Goal: Task Accomplishment & Management: Use online tool/utility

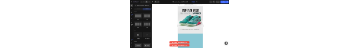
scroll to position [2312, 0]
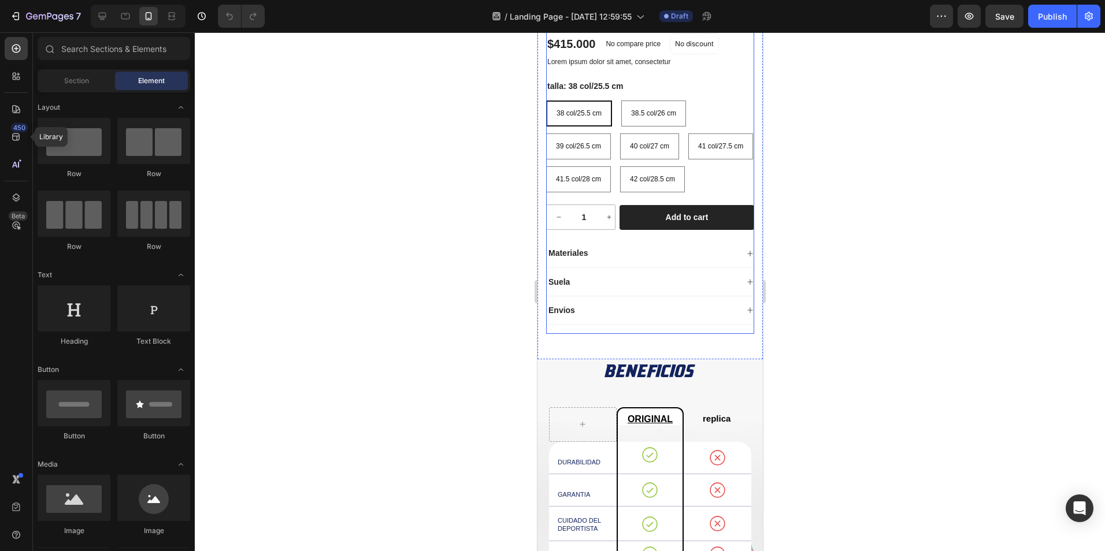
scroll to position [1098, 0]
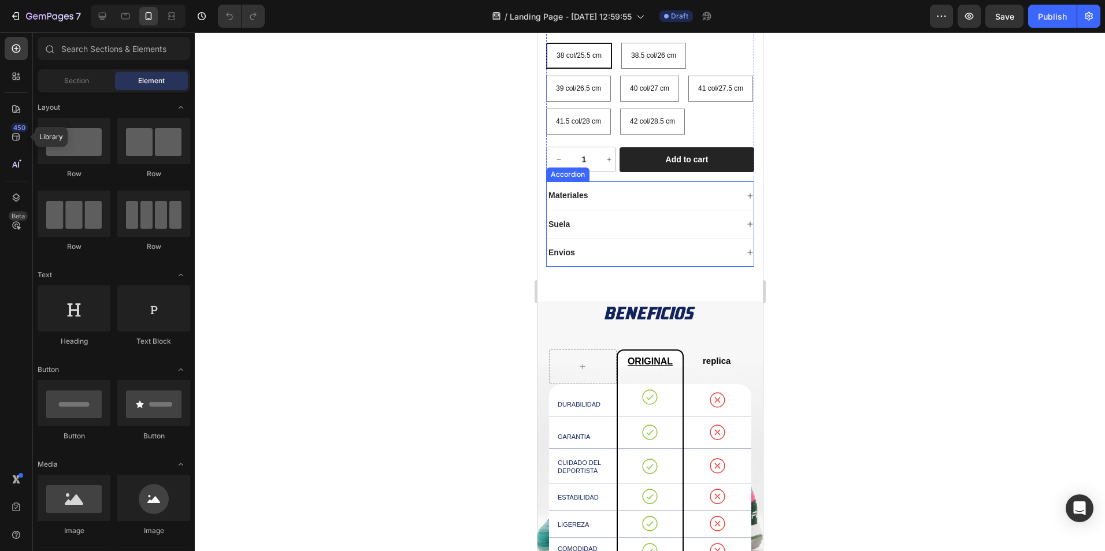
click at [359, 47] on div "Envios" at bounding box center [641, 253] width 191 height 14
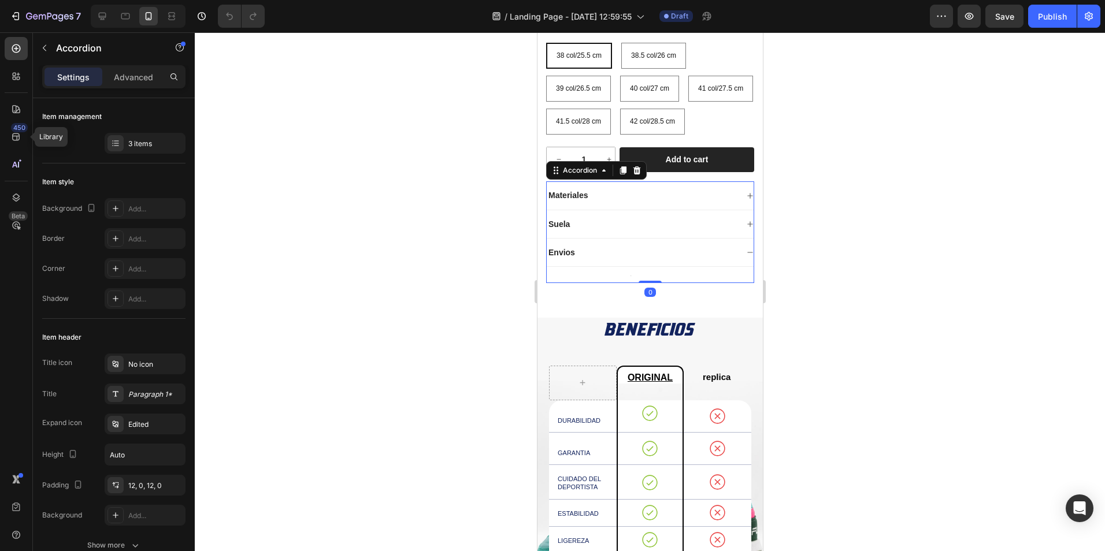
click at [359, 47] on icon at bounding box center [749, 252] width 7 height 7
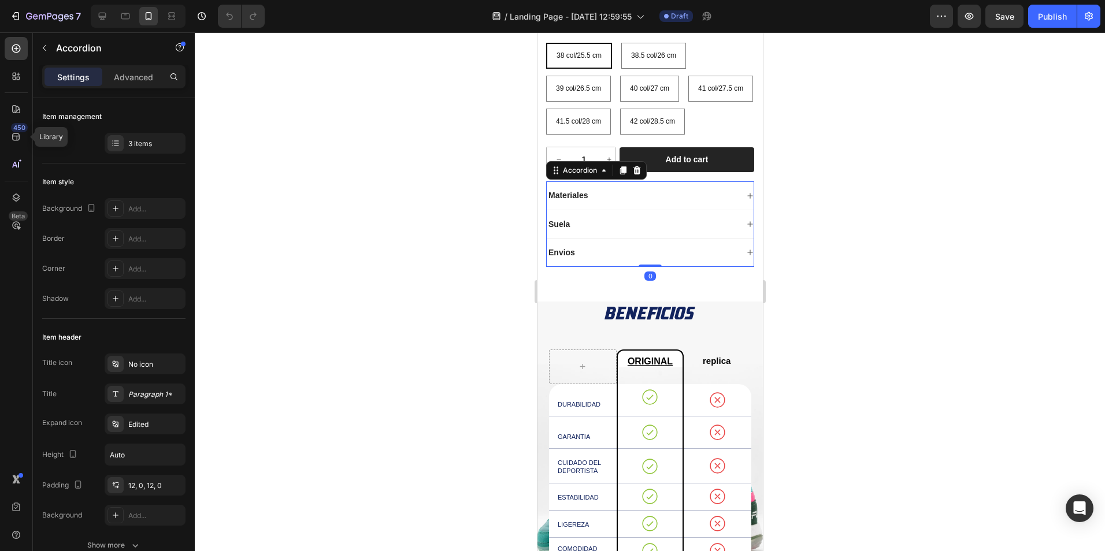
click at [359, 47] on icon at bounding box center [749, 252] width 7 height 7
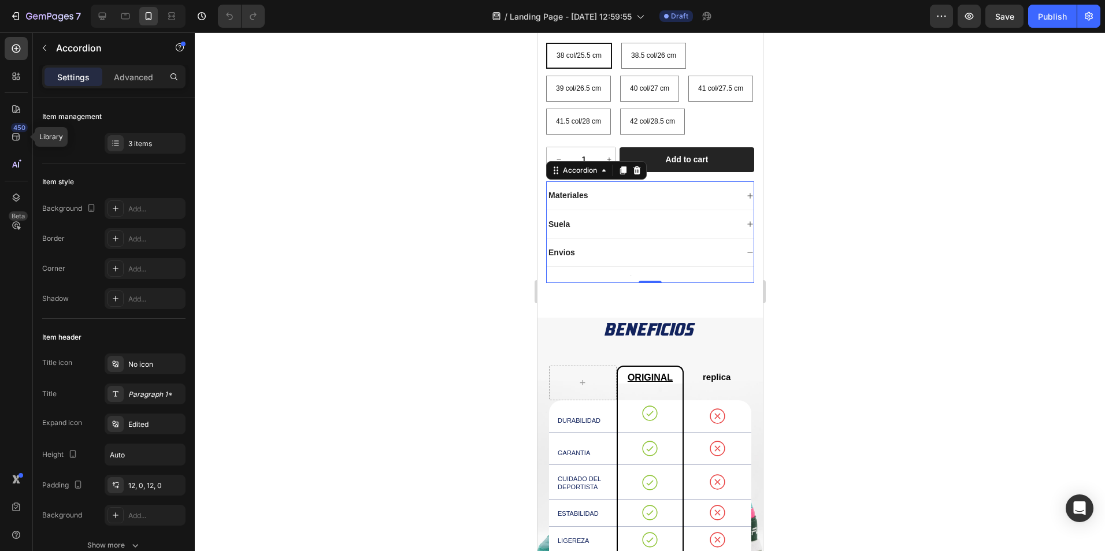
click at [359, 47] on div at bounding box center [649, 275] width 207 height 2
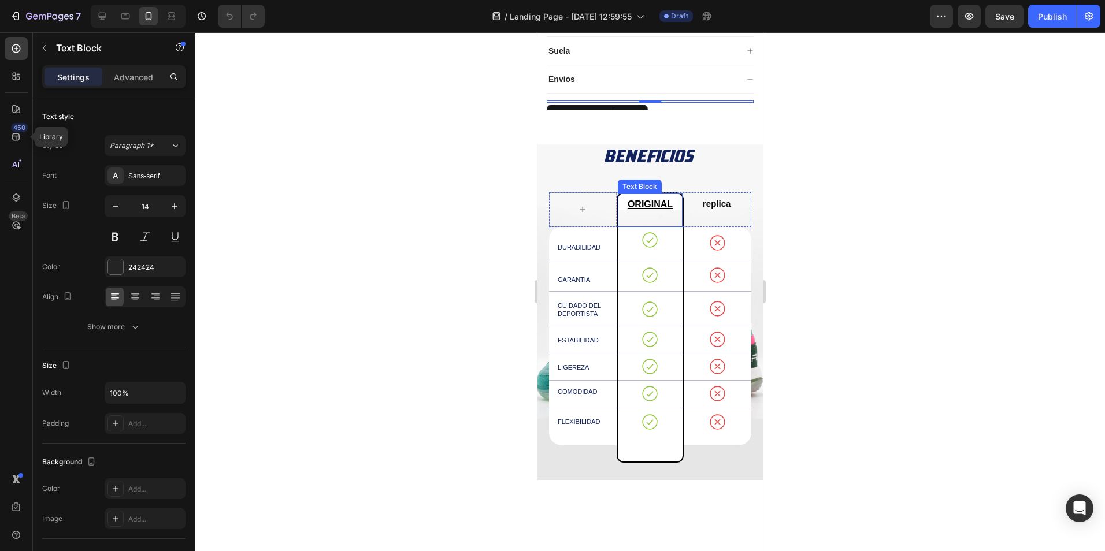
scroll to position [1156, 0]
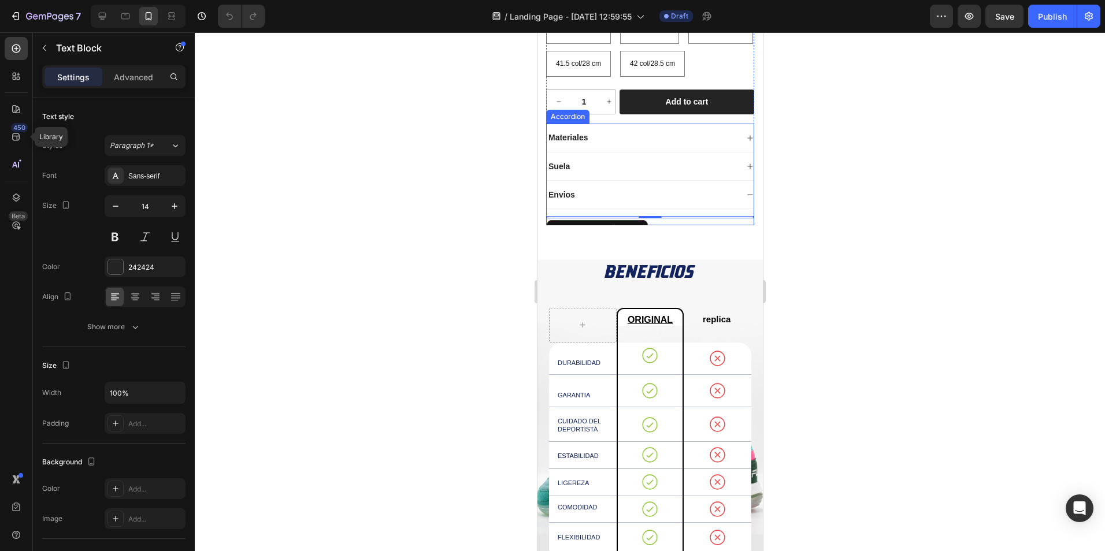
click at [359, 47] on div "Envios" at bounding box center [641, 195] width 191 height 14
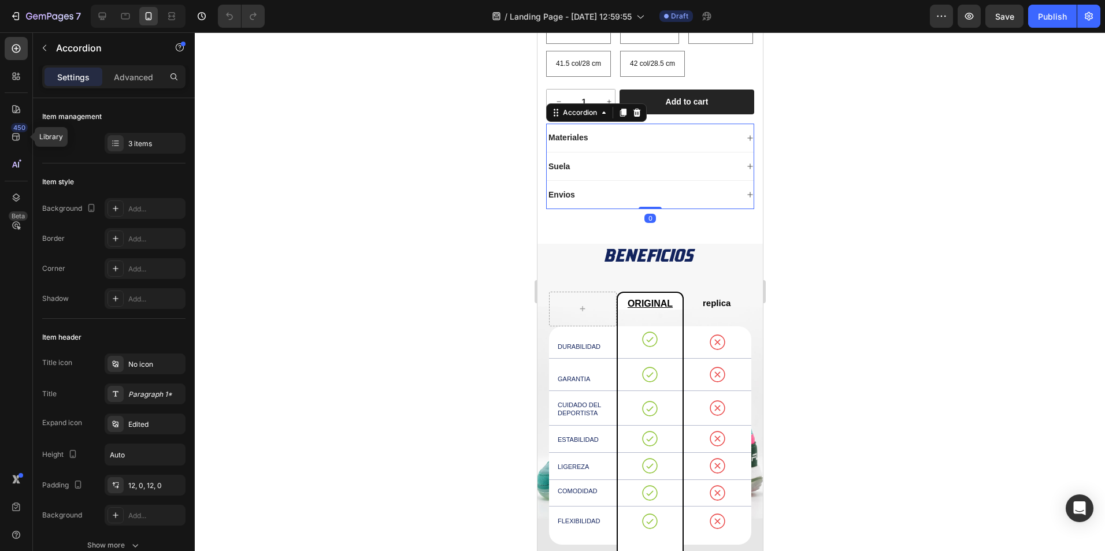
click at [359, 47] on div "Suela" at bounding box center [641, 166] width 191 height 14
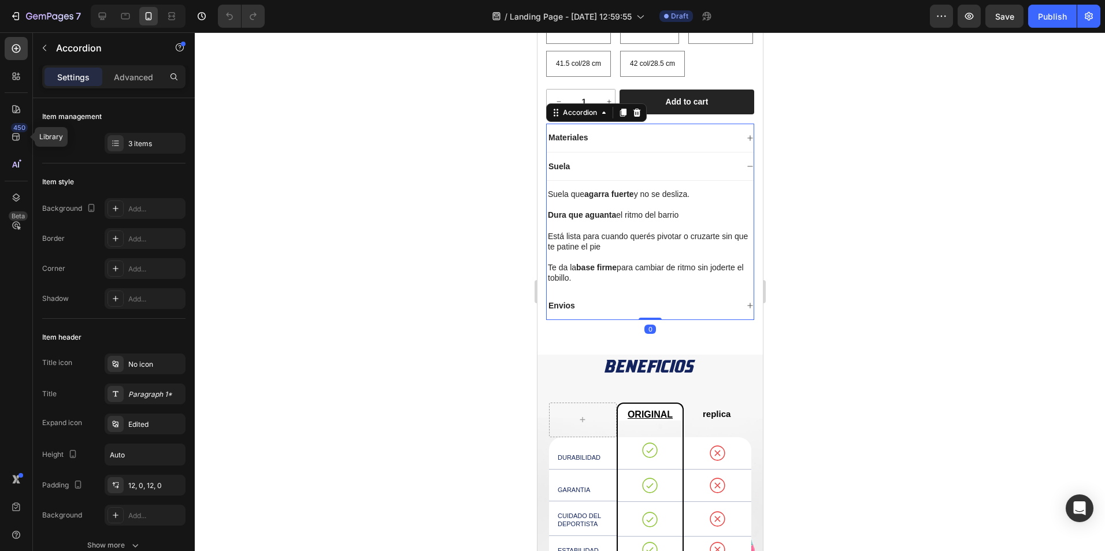
click at [359, 47] on p "Envios" at bounding box center [561, 306] width 27 height 10
click at [359, 47] on div "Envios" at bounding box center [641, 306] width 191 height 14
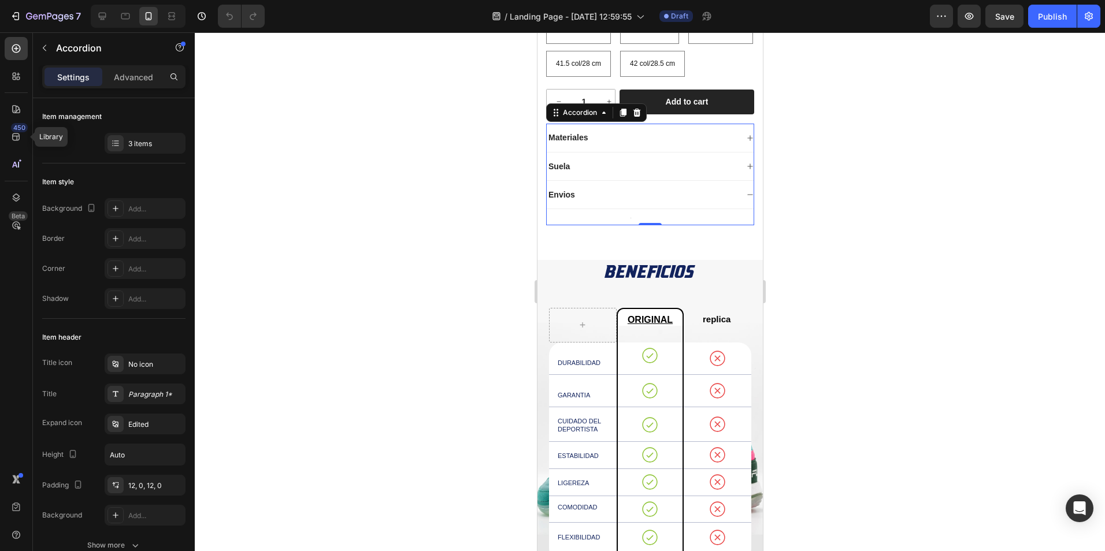
click at [359, 47] on div "Suela" at bounding box center [649, 167] width 207 height 28
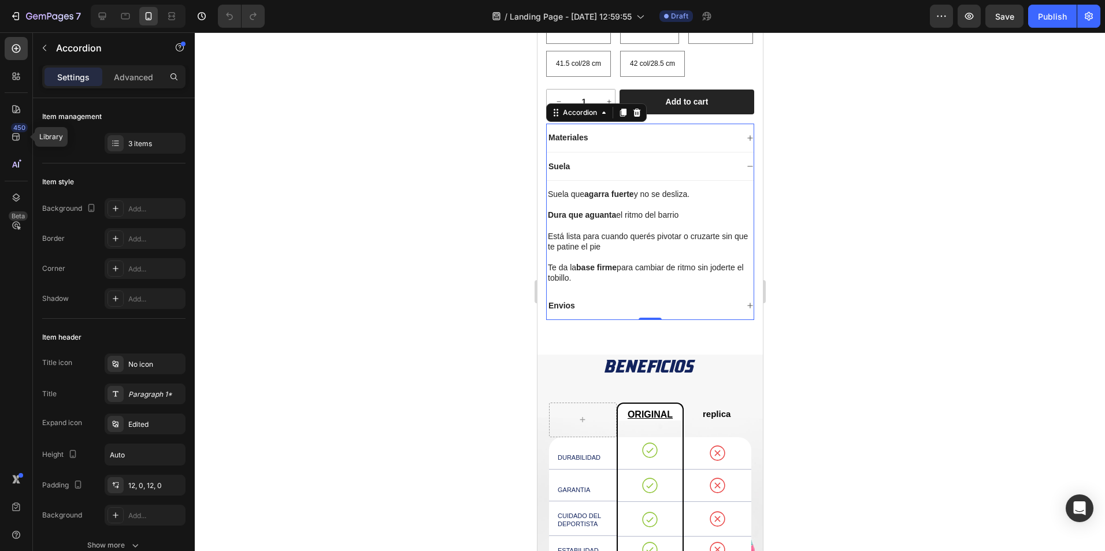
click at [359, 47] on div "Envios" at bounding box center [649, 306] width 207 height 28
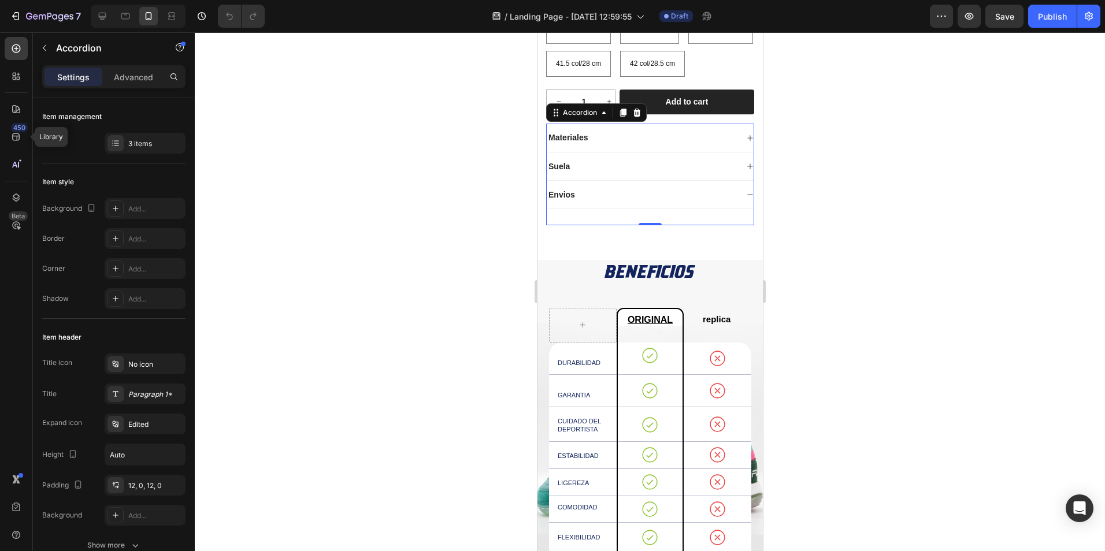
click at [359, 47] on div "Envios" at bounding box center [649, 195] width 207 height 28
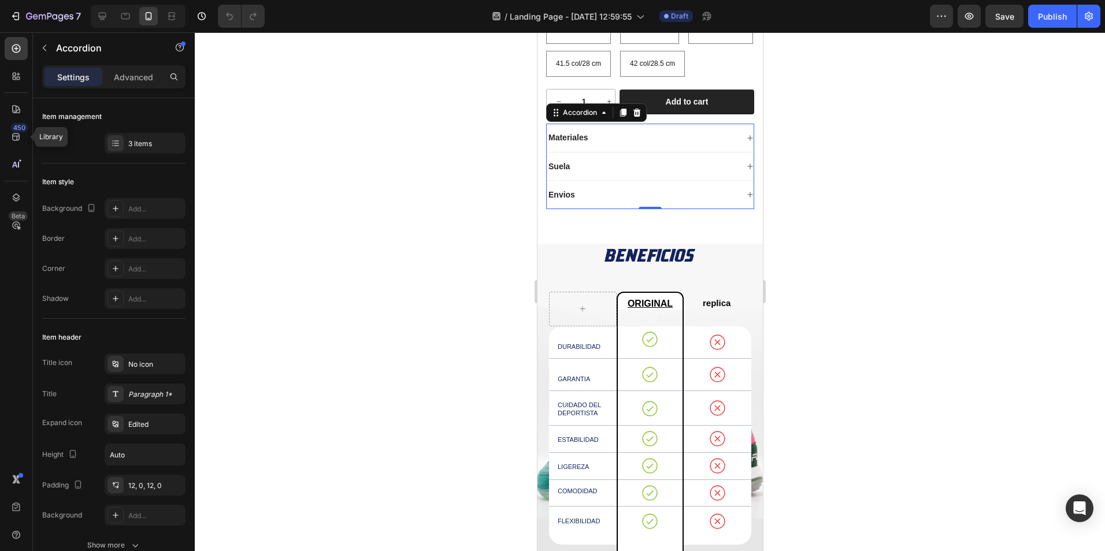
click at [359, 47] on icon at bounding box center [749, 194] width 7 height 7
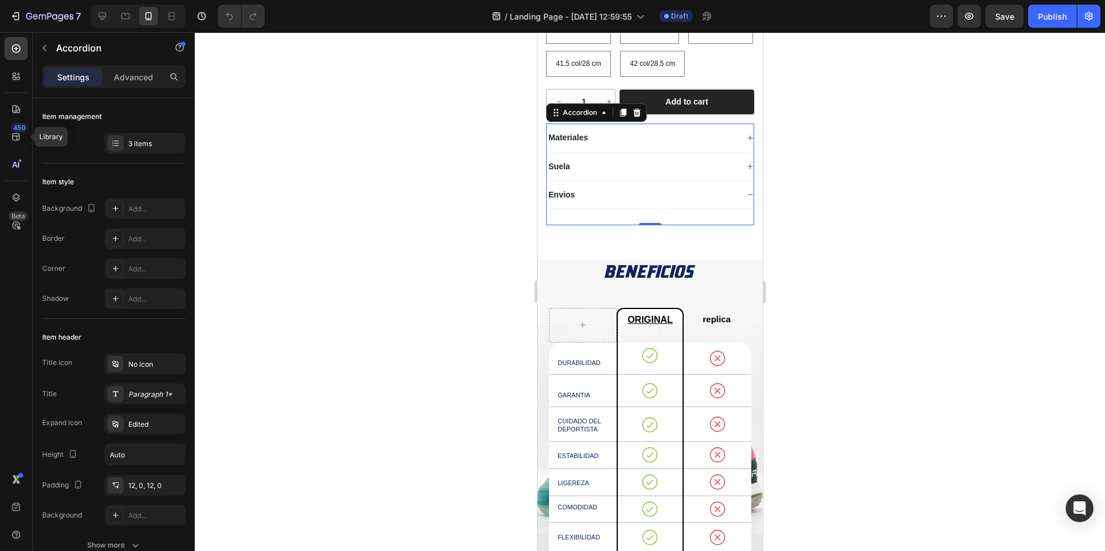
click at [359, 47] on icon at bounding box center [749, 166] width 7 height 7
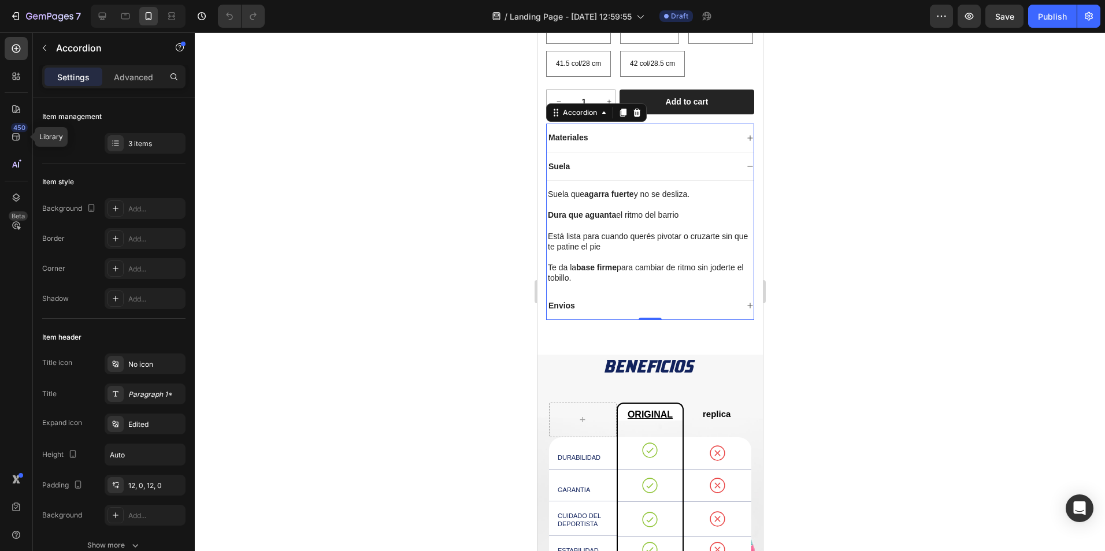
click at [359, 47] on div "Envios" at bounding box center [641, 306] width 191 height 14
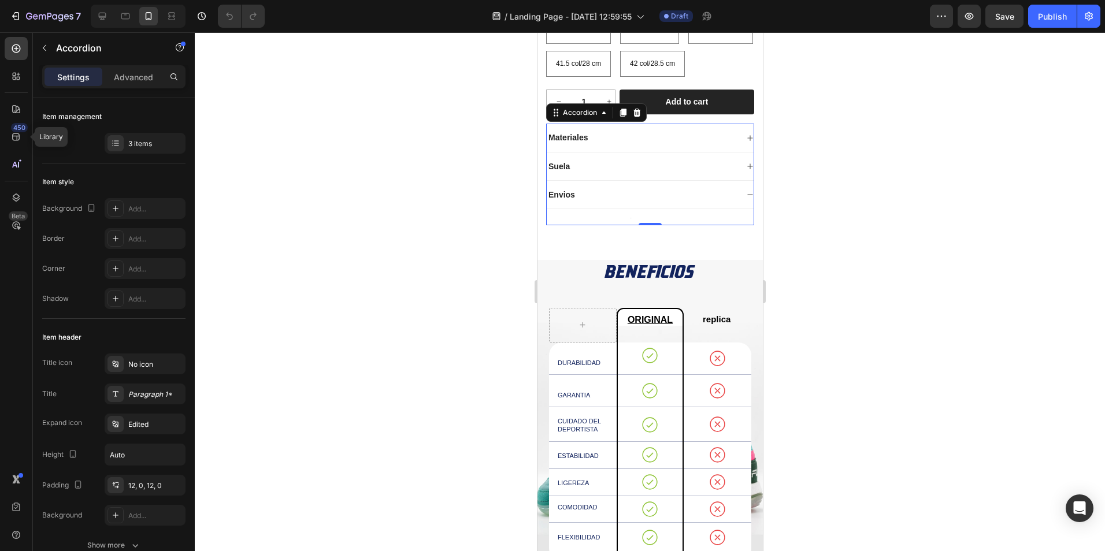
click at [359, 47] on div "Text Block" at bounding box center [649, 217] width 207 height 16
click at [359, 47] on div at bounding box center [649, 217] width 207 height 2
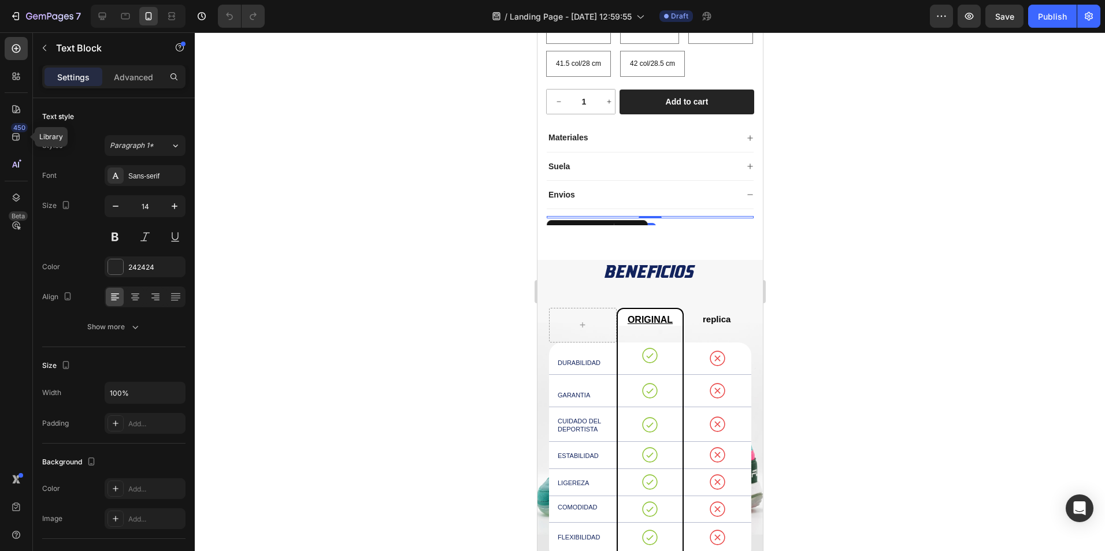
drag, startPoint x: 648, startPoint y: 249, endPoint x: 653, endPoint y: 227, distance: 22.6
click at [359, 47] on div "Envios Text Block 0" at bounding box center [649, 203] width 207 height 44
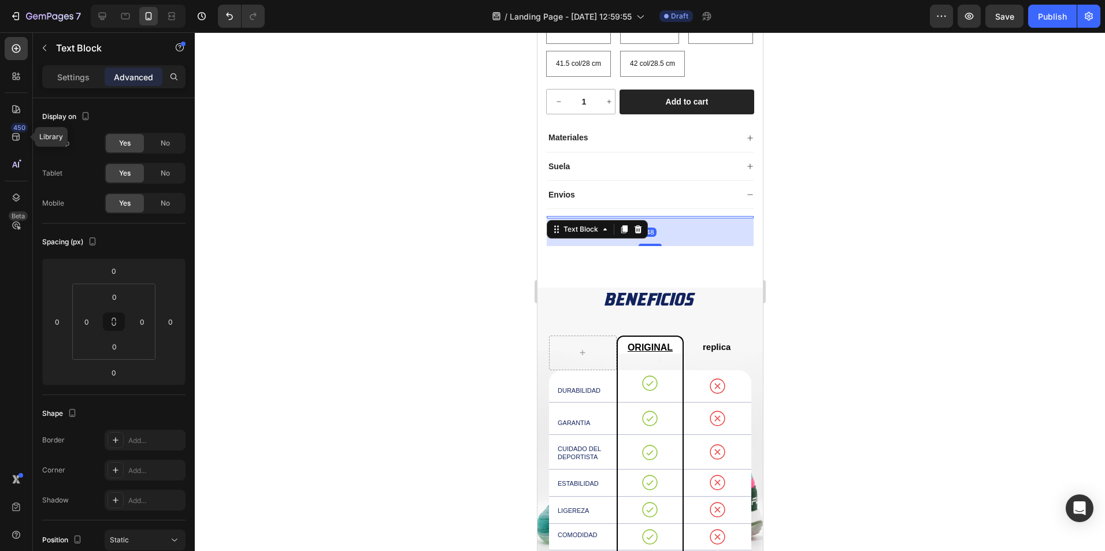
drag, startPoint x: 648, startPoint y: 250, endPoint x: 645, endPoint y: 278, distance: 28.0
click at [359, 47] on div at bounding box center [649, 245] width 23 height 2
type input "48"
click at [359, 47] on div at bounding box center [650, 291] width 910 height 519
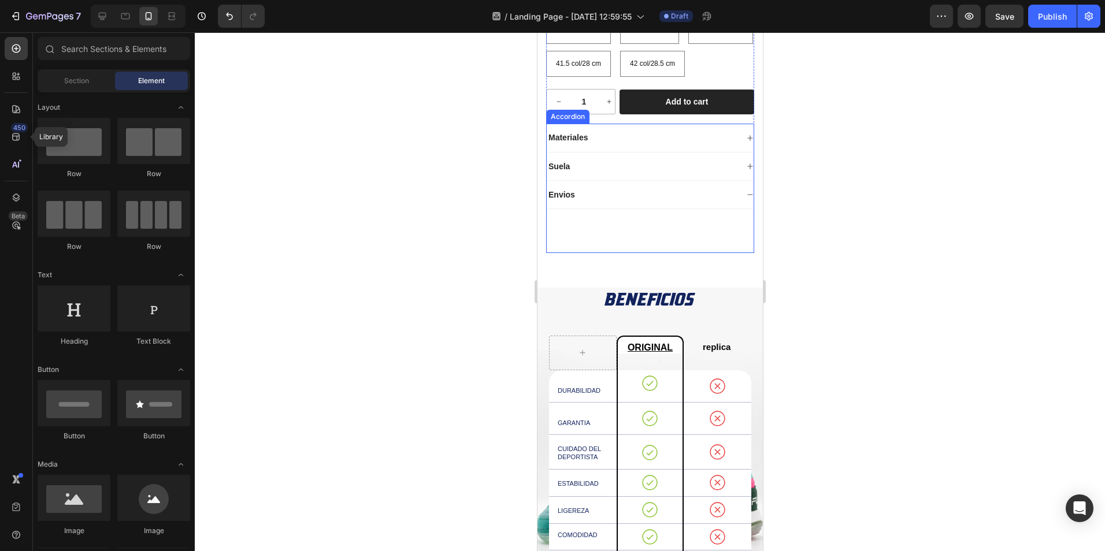
click at [359, 47] on div at bounding box center [649, 217] width 207 height 2
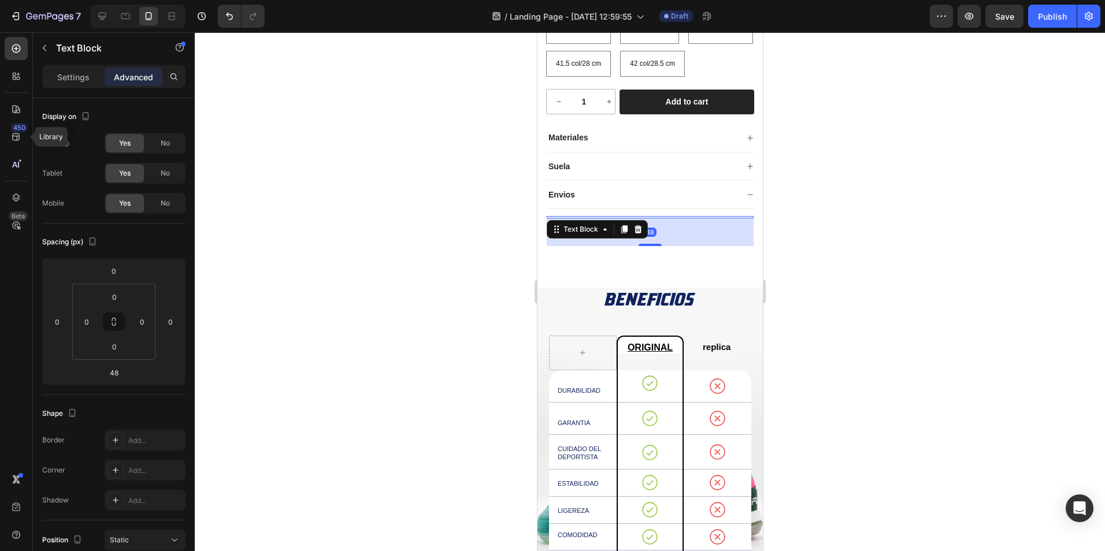
click at [359, 47] on div at bounding box center [650, 291] width 910 height 519
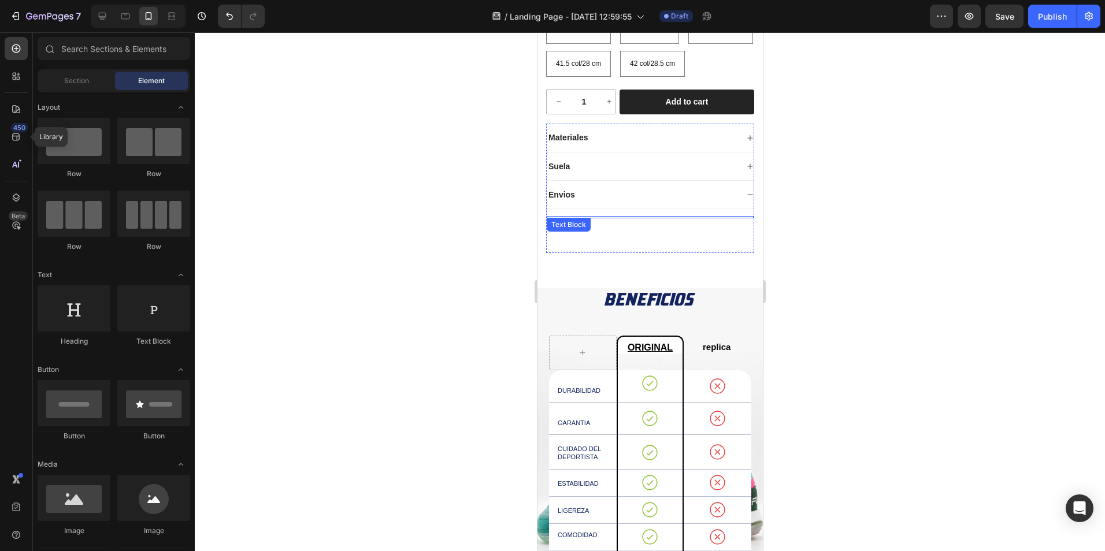
click at [359, 47] on div at bounding box center [649, 217] width 207 height 2
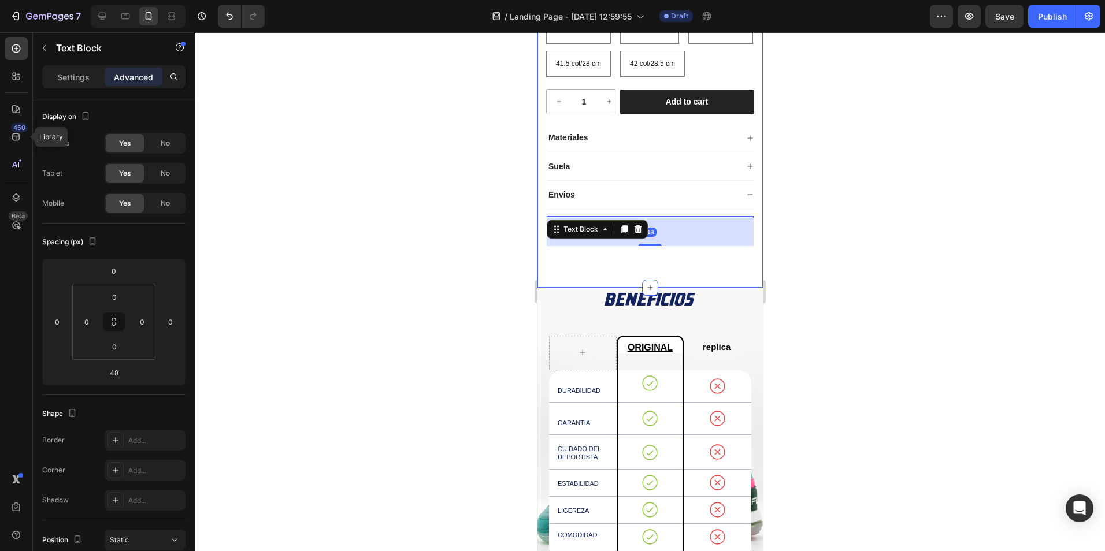
click at [359, 47] on div at bounding box center [650, 291] width 910 height 519
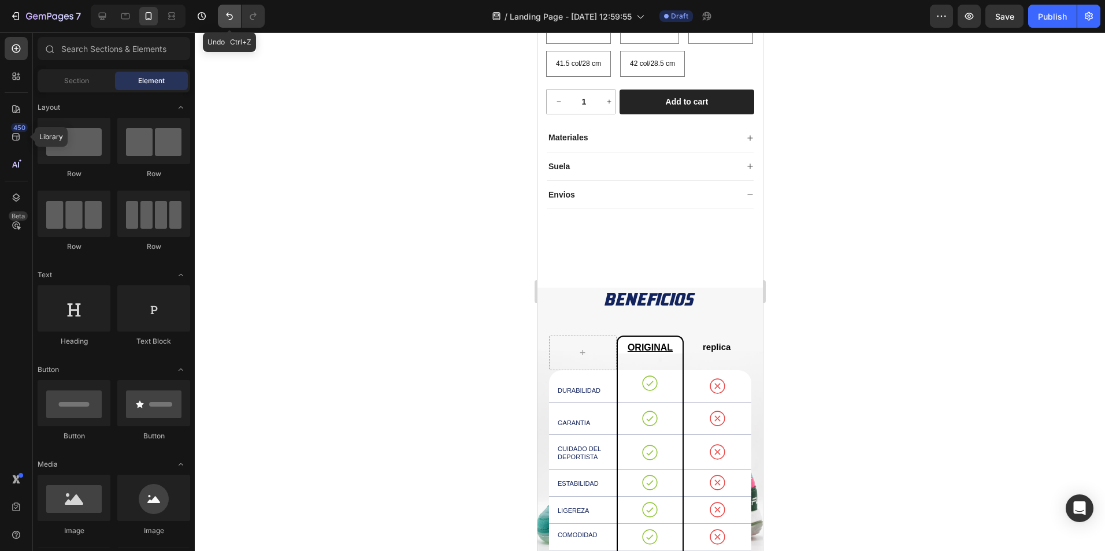
click at [225, 14] on icon "Undo/Redo" at bounding box center [230, 16] width 12 height 12
click at [231, 16] on icon "Undo/Redo" at bounding box center [230, 16] width 12 height 12
click at [359, 47] on div "Envios" at bounding box center [641, 195] width 191 height 14
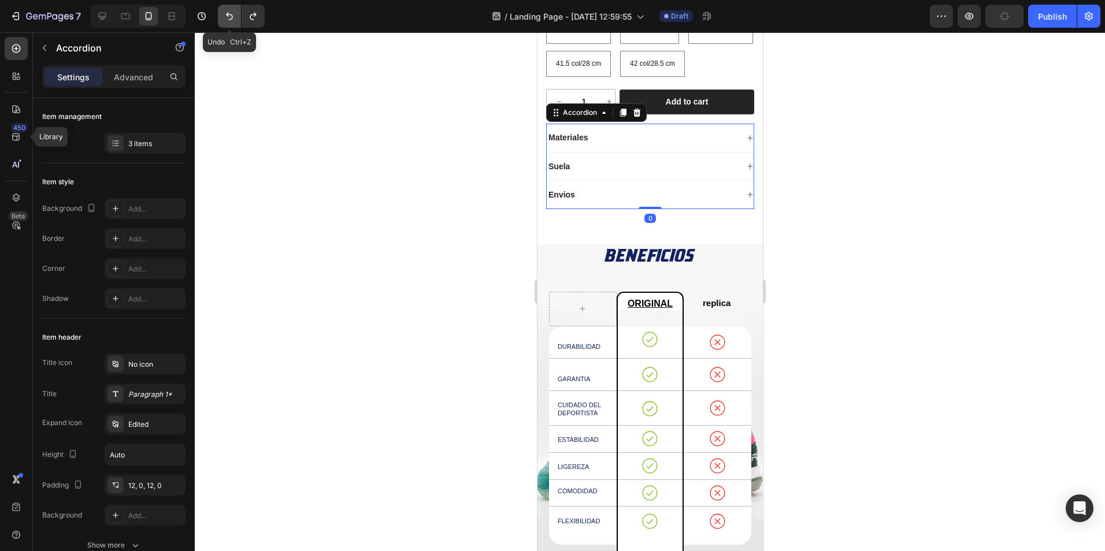
click at [227, 18] on icon "Undo/Redo" at bounding box center [230, 16] width 12 height 12
click at [359, 47] on div "Envios" at bounding box center [649, 195] width 207 height 28
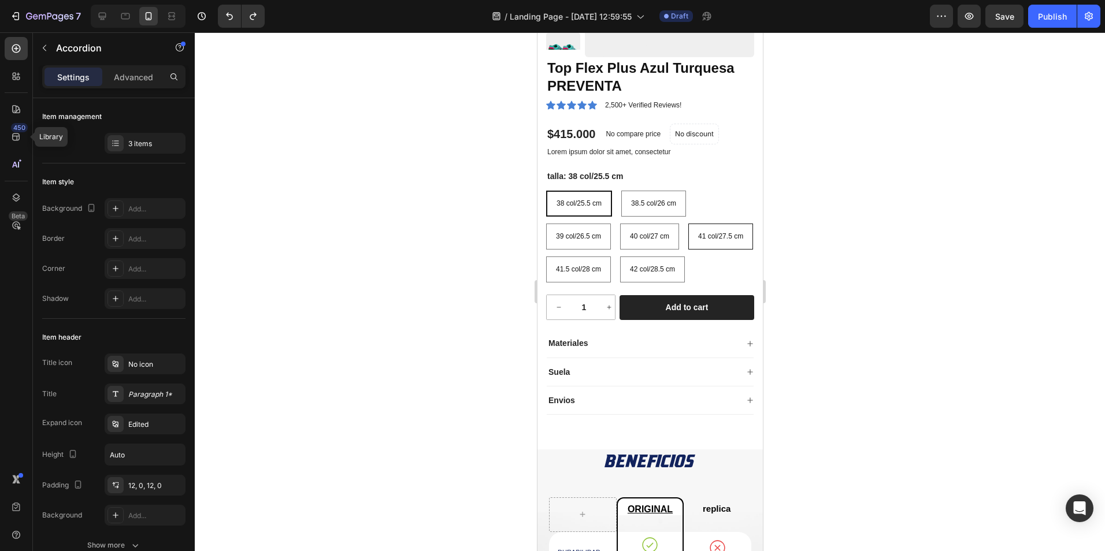
scroll to position [949, 0]
click at [359, 47] on div "Envios" at bounding box center [641, 402] width 191 height 14
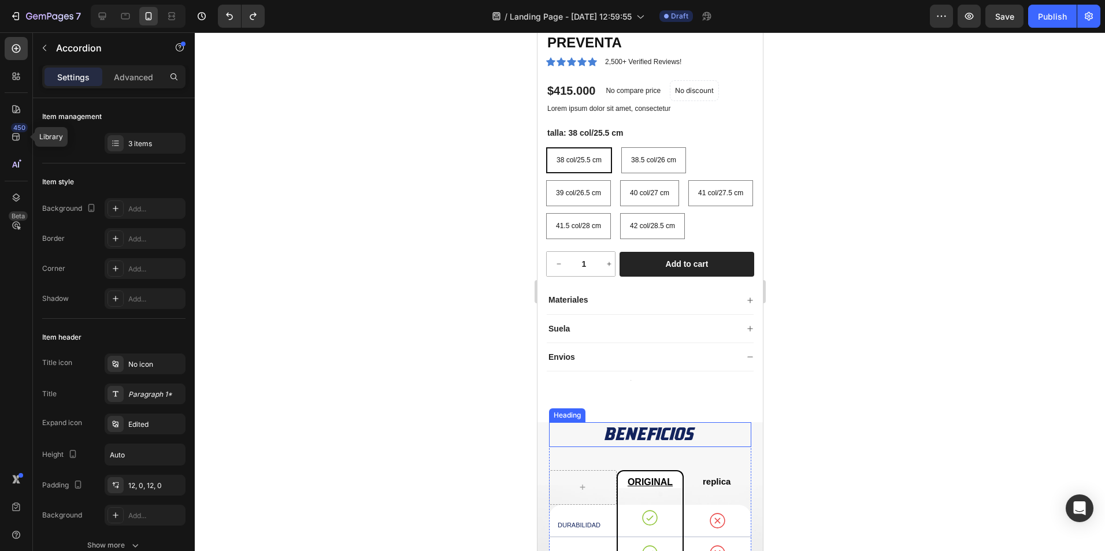
scroll to position [1064, 0]
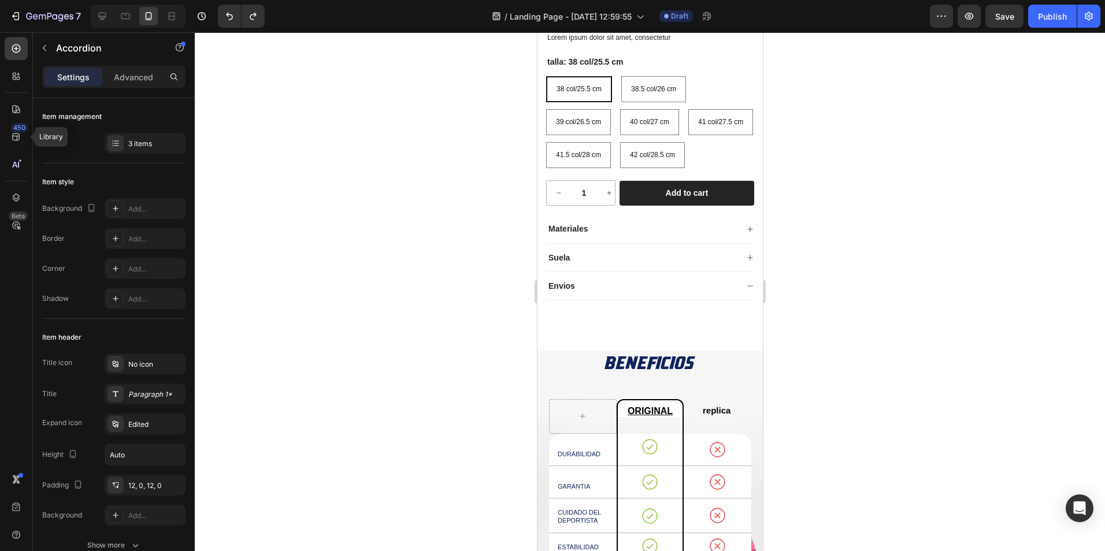
click at [359, 47] on icon at bounding box center [749, 257] width 7 height 7
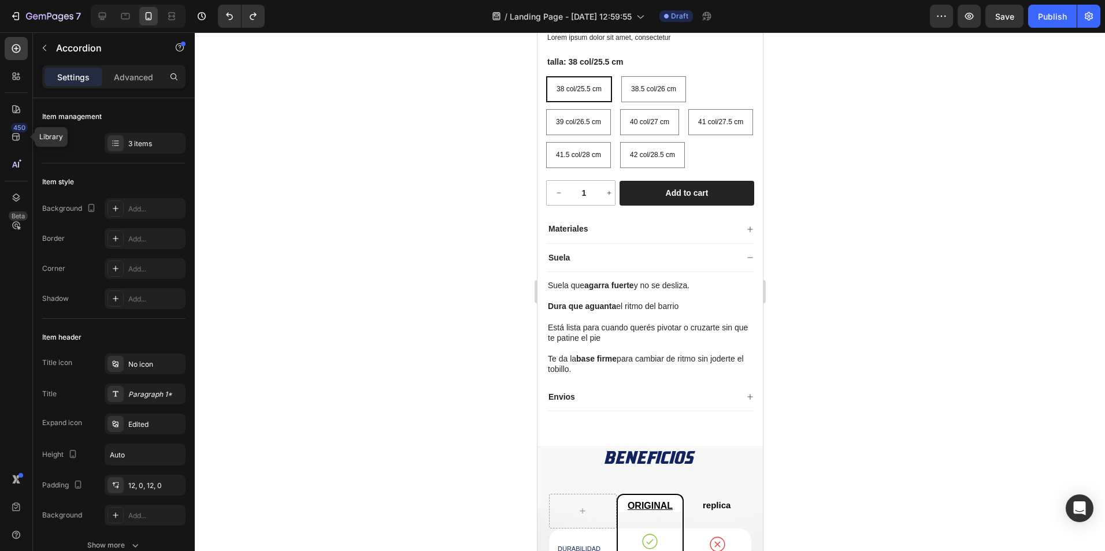
click at [359, 47] on div "Envios" at bounding box center [649, 397] width 207 height 28
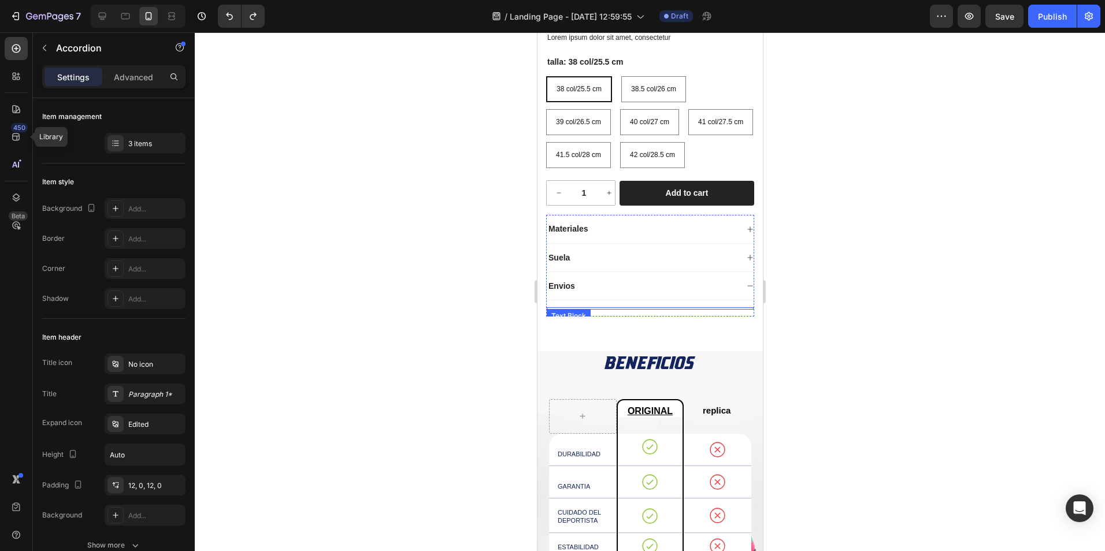
click at [359, 47] on div "Text Block" at bounding box center [649, 309] width 207 height 16
click at [359, 47] on div "Envios" at bounding box center [641, 286] width 191 height 14
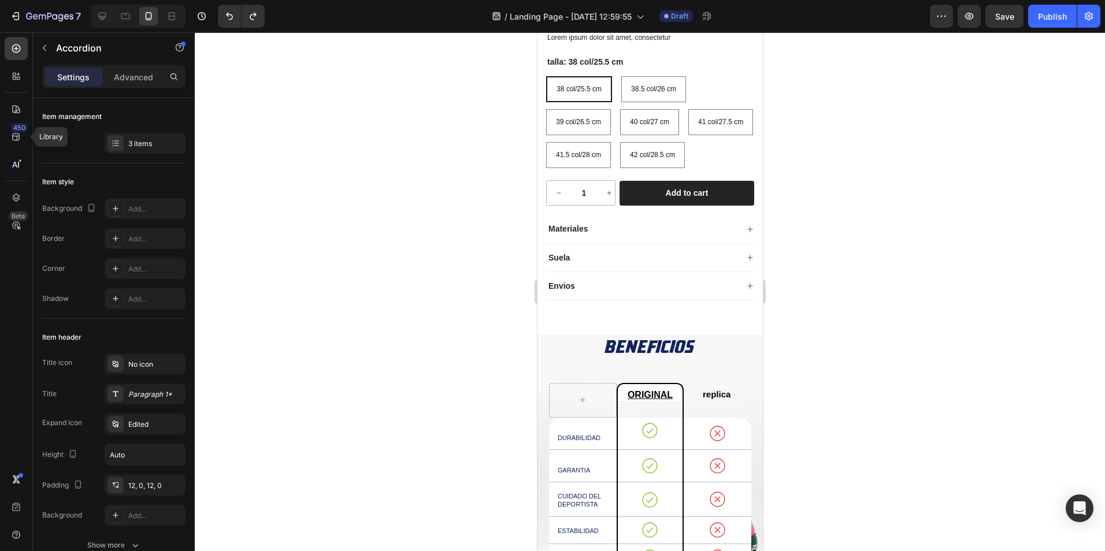
click at [359, 47] on div "Envios" at bounding box center [649, 286] width 207 height 28
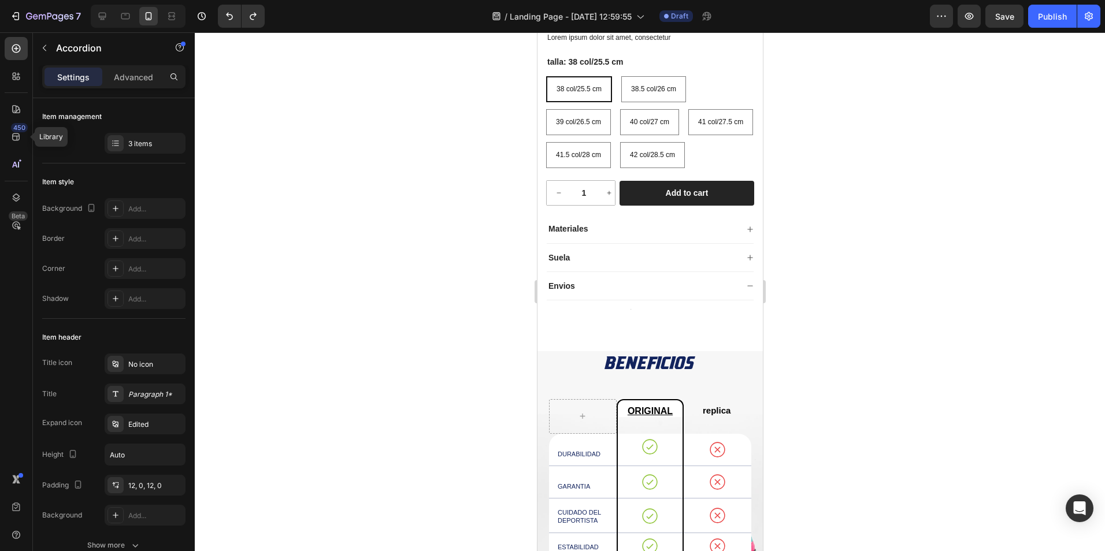
click at [359, 47] on div "Text Block" at bounding box center [649, 309] width 207 height 16
click at [359, 47] on div "Text Block" at bounding box center [567, 316] width 39 height 10
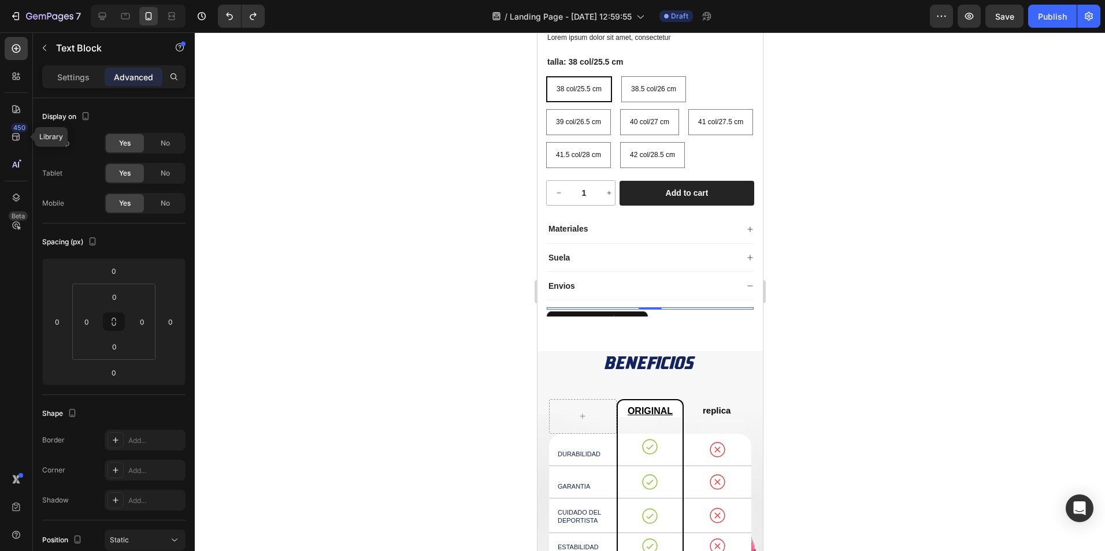
click at [359, 47] on div "Text Block Accordion Row 1 col Product" at bounding box center [596, 320] width 101 height 18
click at [229, 14] on icon "Undo/Redo" at bounding box center [230, 16] width 12 height 12
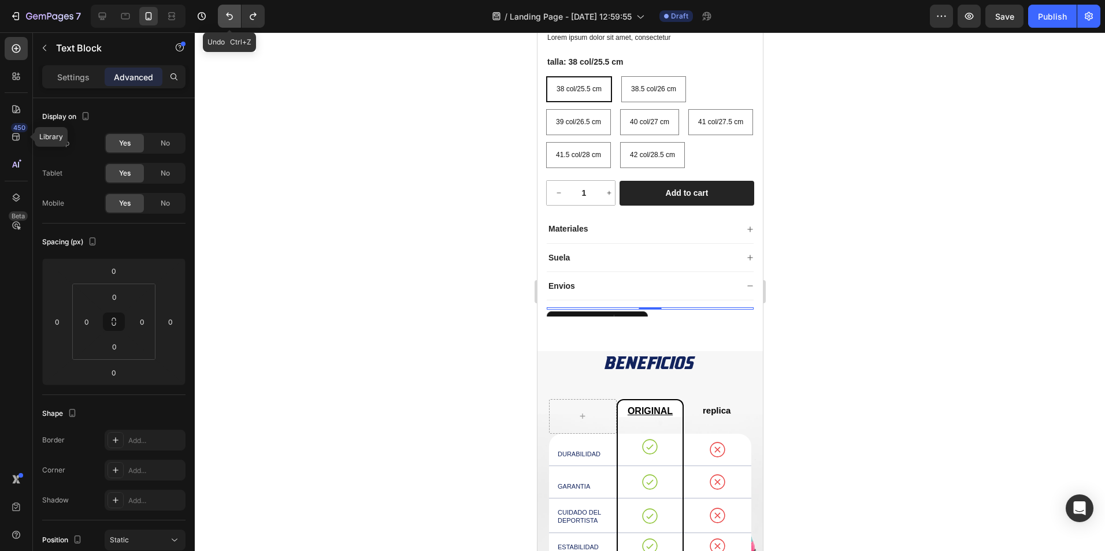
click at [229, 14] on icon "Undo/Redo" at bounding box center [230, 16] width 12 height 12
click at [359, 47] on div "Suela" at bounding box center [641, 258] width 191 height 14
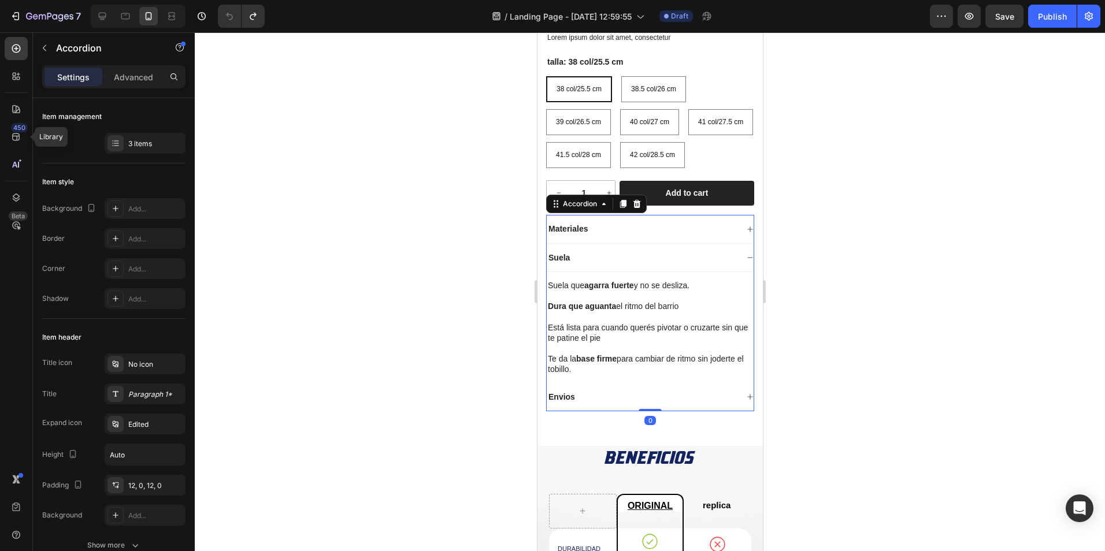
click at [359, 47] on div "Envios" at bounding box center [641, 397] width 191 height 14
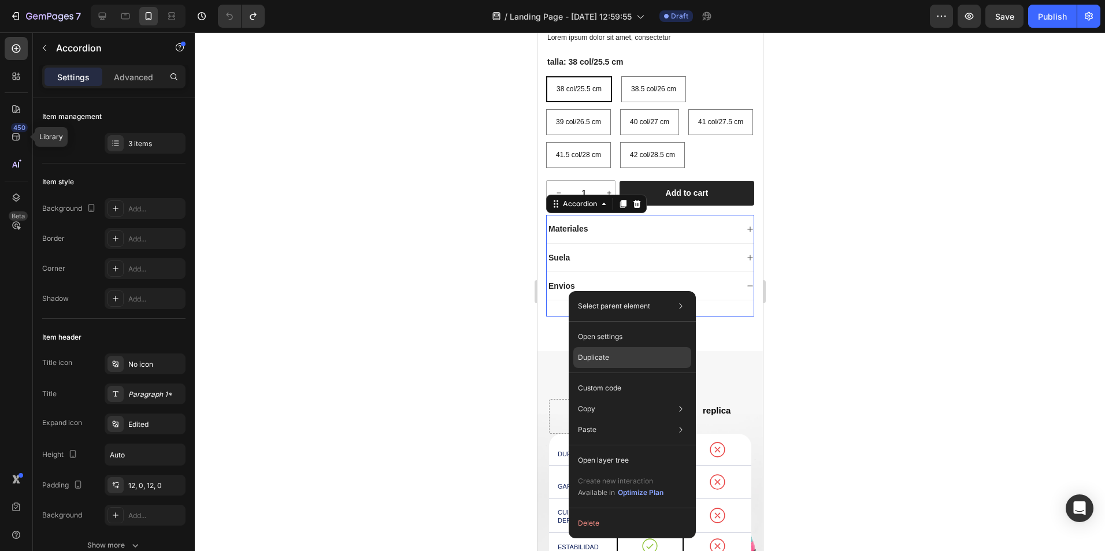
click at [359, 47] on p "Duplicate" at bounding box center [593, 358] width 31 height 10
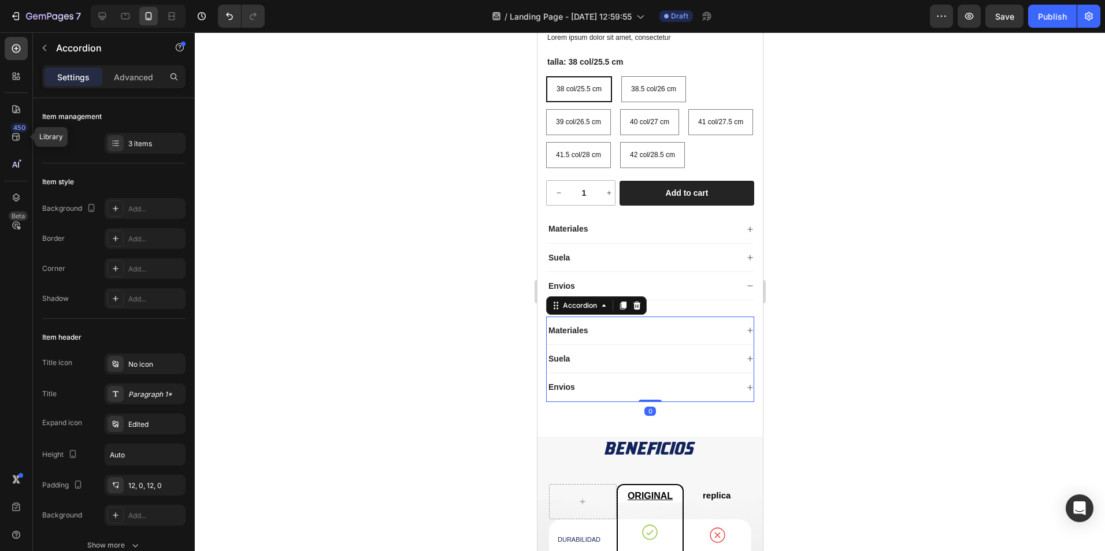
click at [359, 47] on div at bounding box center [650, 291] width 910 height 519
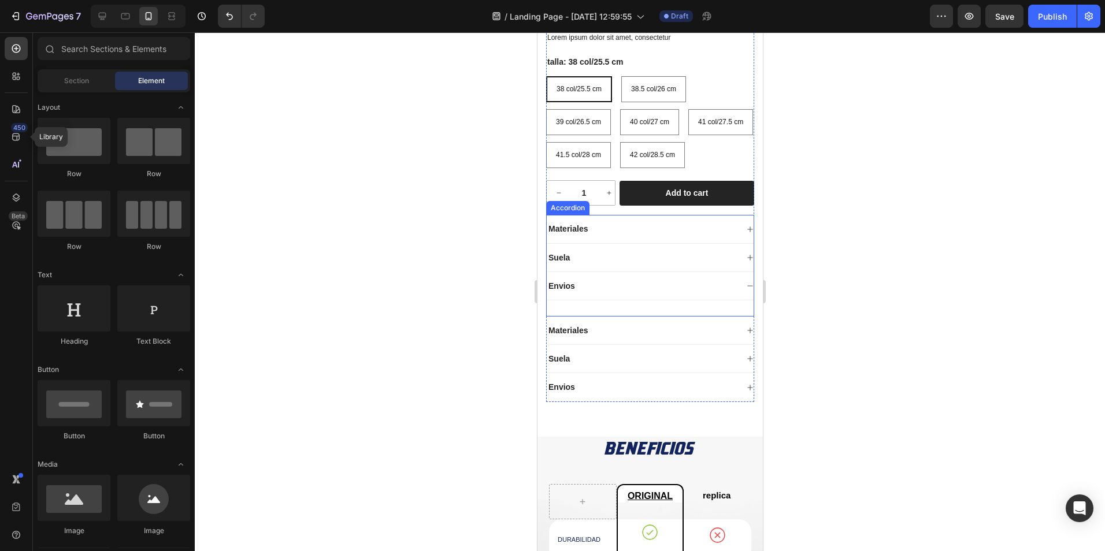
click at [359, 47] on div "Suela" at bounding box center [641, 258] width 191 height 14
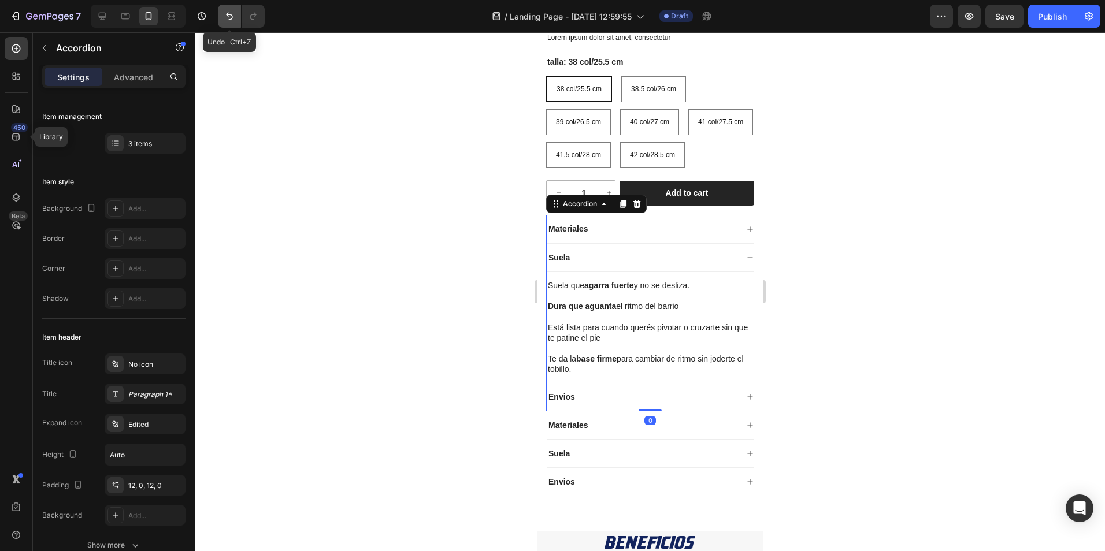
click at [225, 21] on icon "Undo/Redo" at bounding box center [230, 16] width 12 height 12
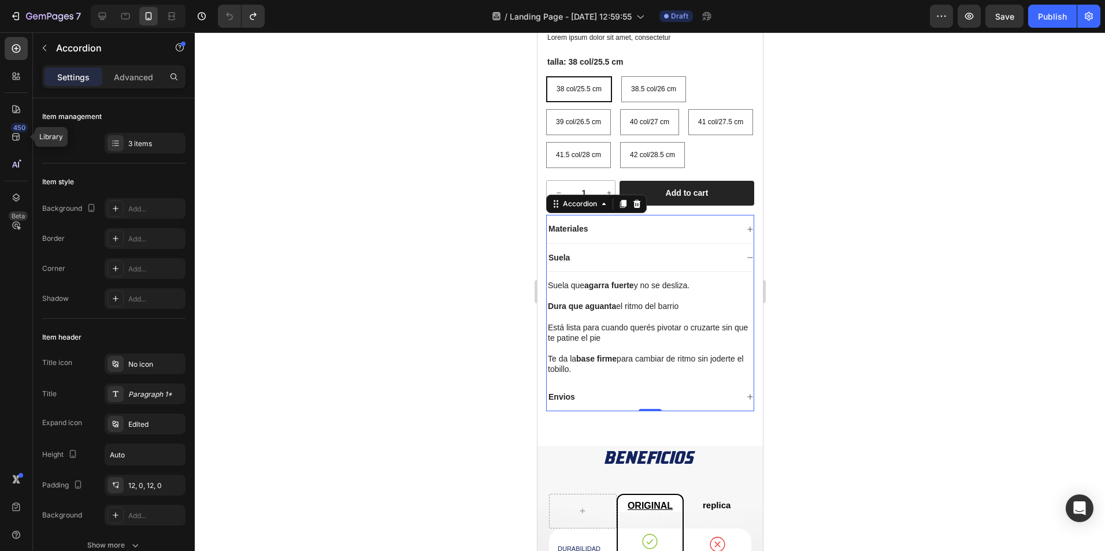
click at [359, 47] on div "Suela" at bounding box center [641, 258] width 191 height 14
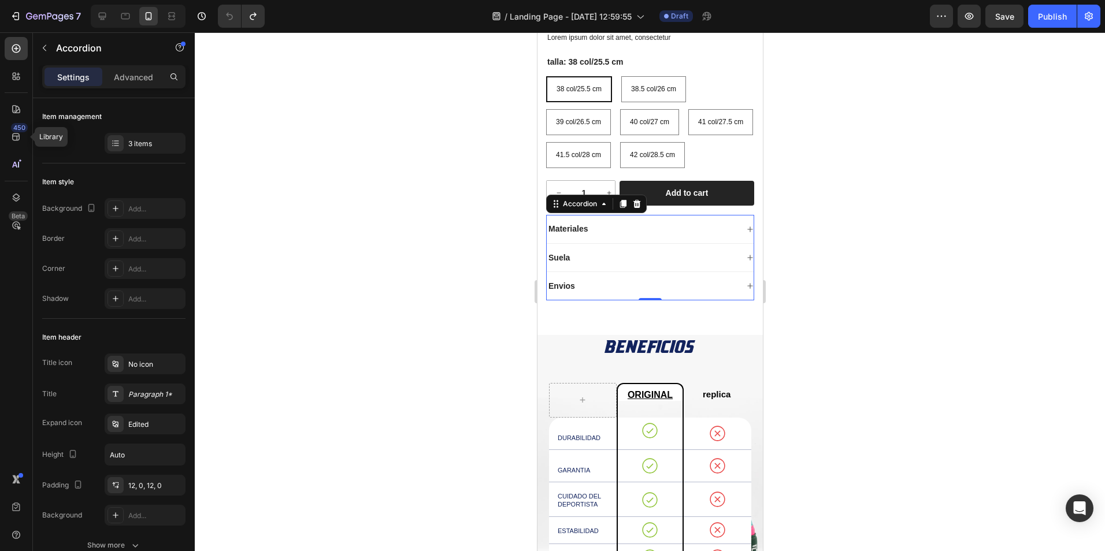
click at [359, 47] on div "Suela" at bounding box center [641, 258] width 191 height 14
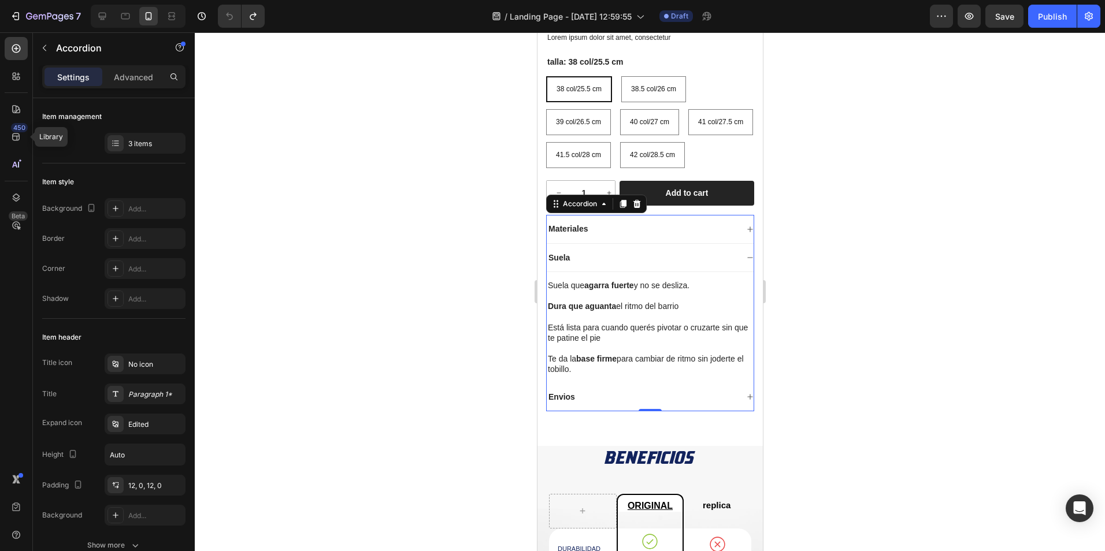
click at [359, 47] on p "Suela" at bounding box center [558, 258] width 21 height 10
click at [359, 47] on div "Suela" at bounding box center [641, 258] width 191 height 14
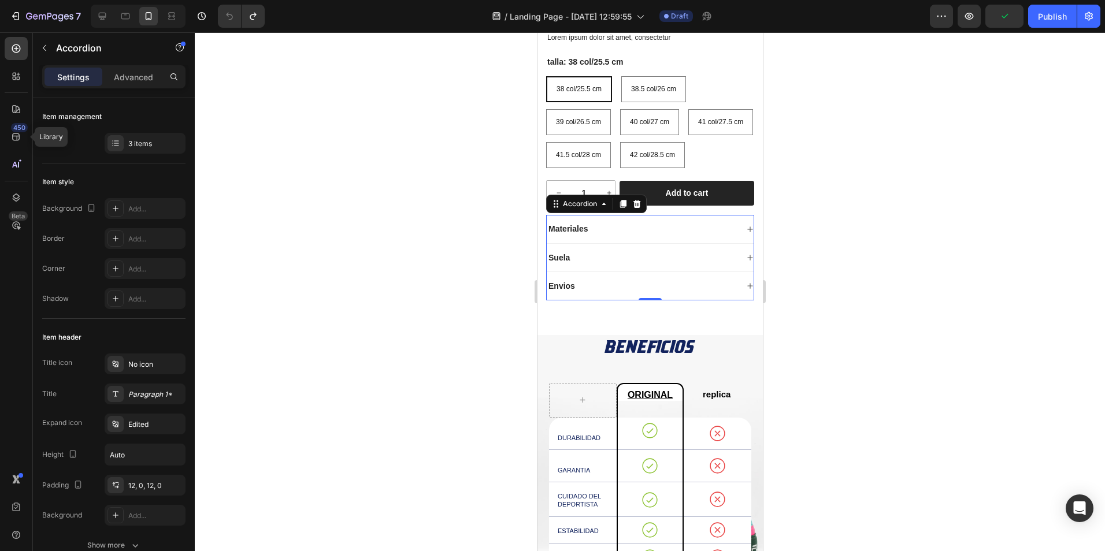
click at [359, 47] on div "Suela" at bounding box center [641, 258] width 191 height 14
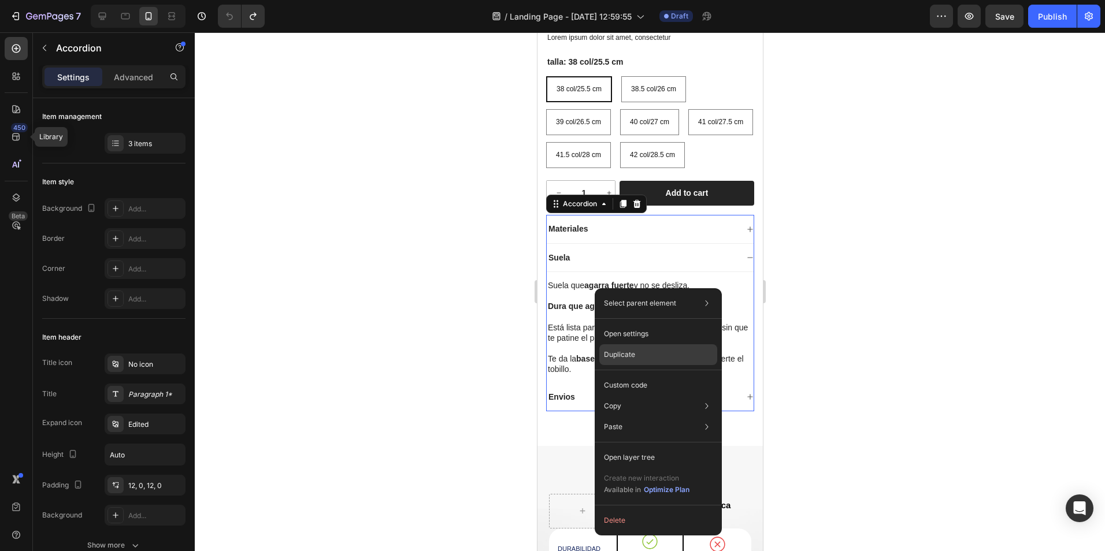
click at [359, 47] on p "Duplicate" at bounding box center [619, 355] width 31 height 10
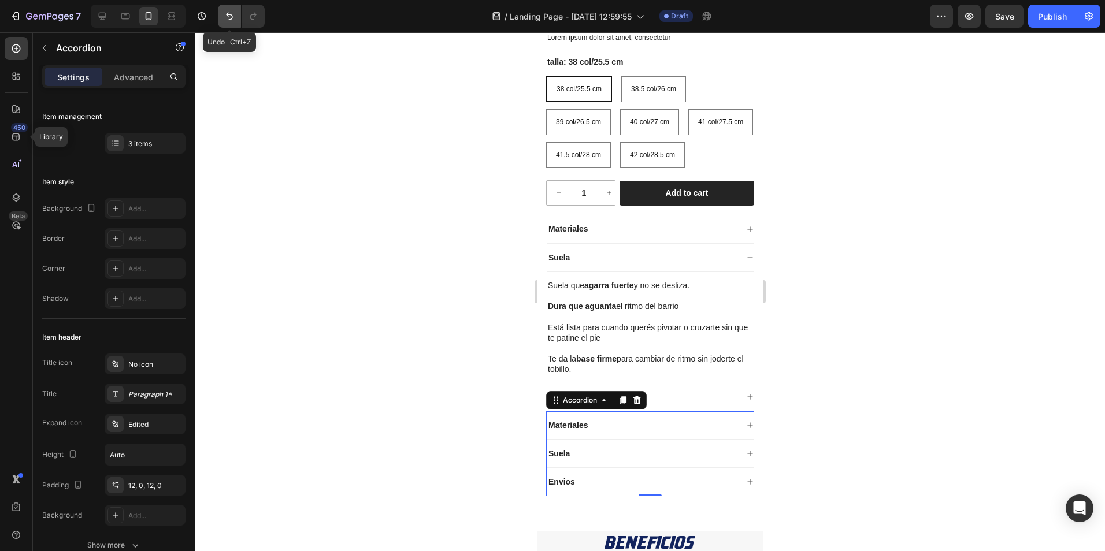
click at [229, 22] on button "Undo/Redo" at bounding box center [229, 16] width 23 height 23
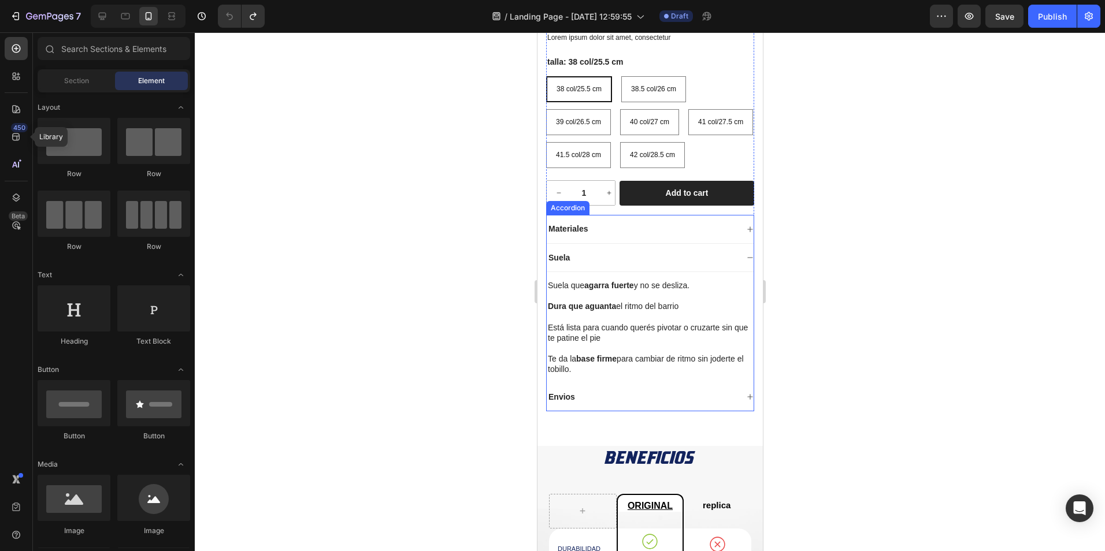
click at [359, 47] on div "Envios" at bounding box center [641, 397] width 191 height 14
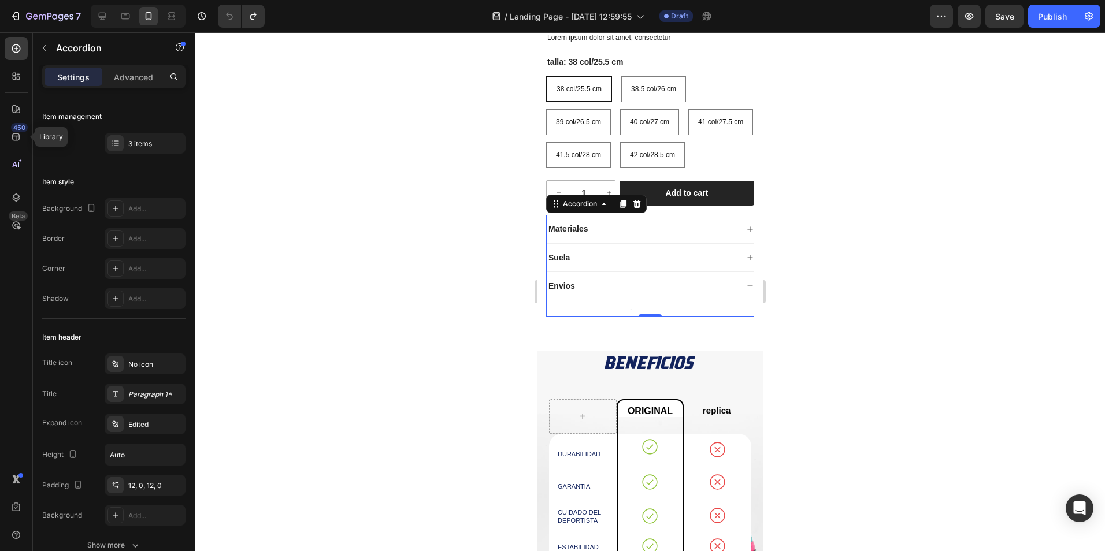
click at [359, 47] on div "Text Block" at bounding box center [649, 309] width 207 height 16
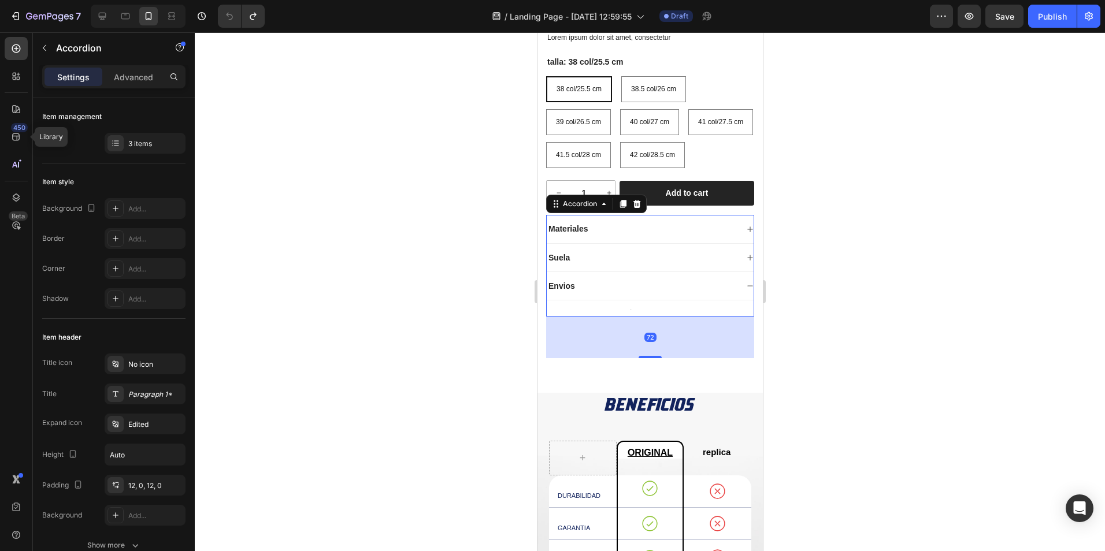
drag, startPoint x: 647, startPoint y: 349, endPoint x: 647, endPoint y: 391, distance: 41.6
click at [359, 47] on div at bounding box center [649, 357] width 23 height 2
type input "100%"
type input "100"
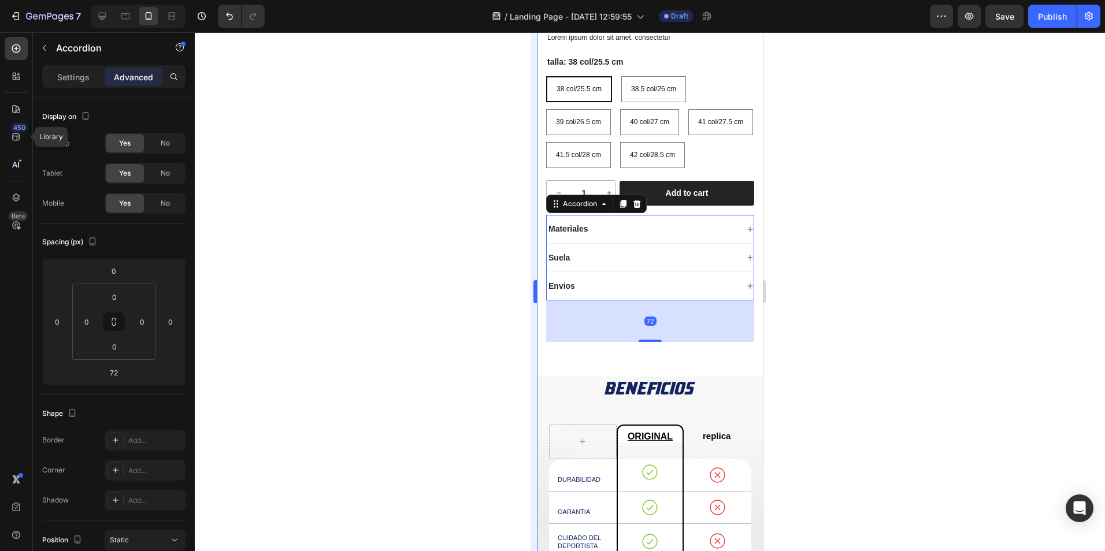
click at [359, 47] on div at bounding box center [650, 291] width 910 height 519
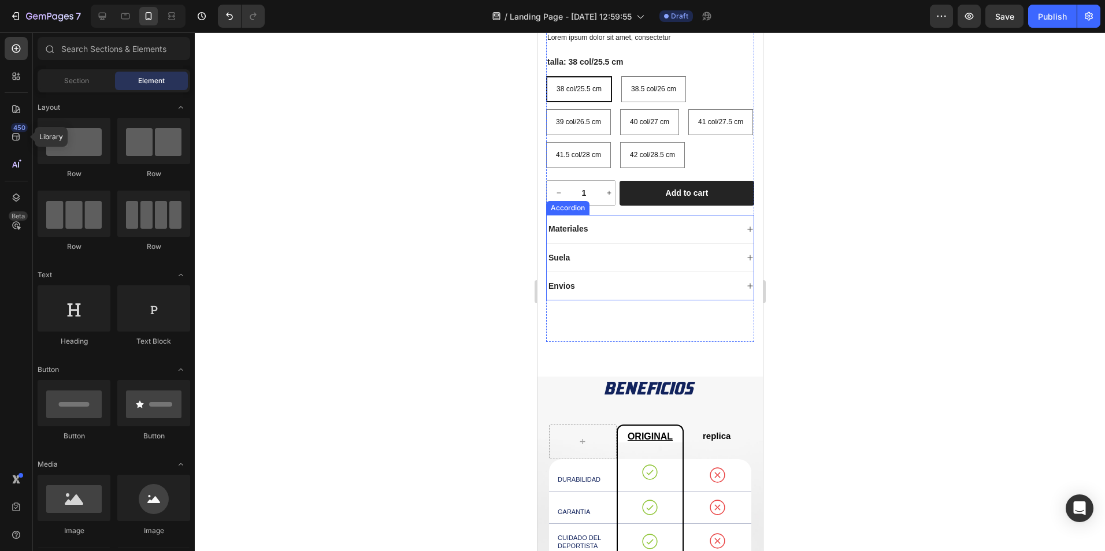
click at [359, 47] on div "Top Flex Plus Azul Turquesa PREVENTA Product Title Icon Icon Icon Icon Icon Ico…" at bounding box center [650, 142] width 208 height 399
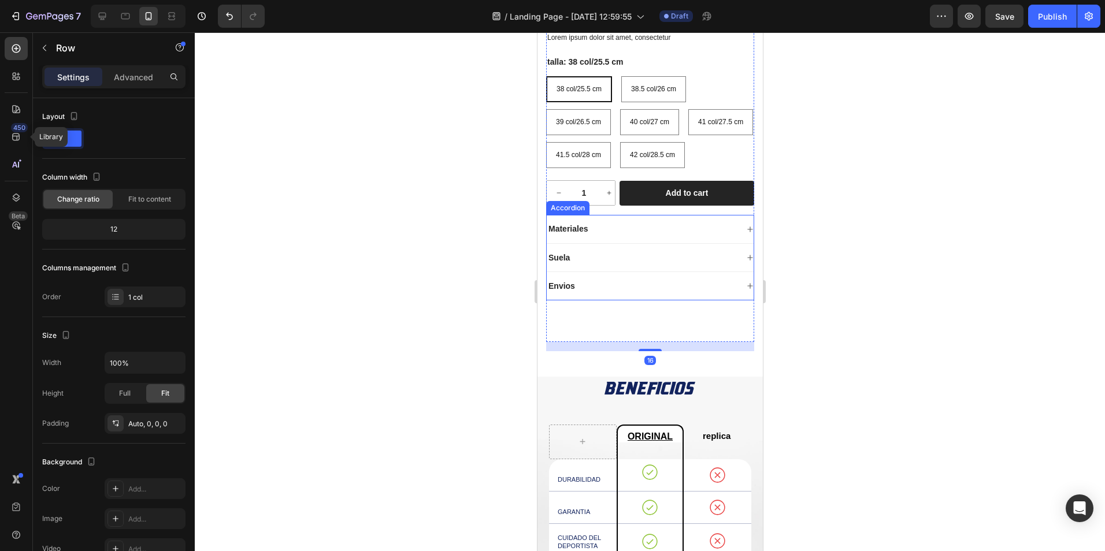
click at [359, 47] on icon at bounding box center [749, 285] width 5 height 5
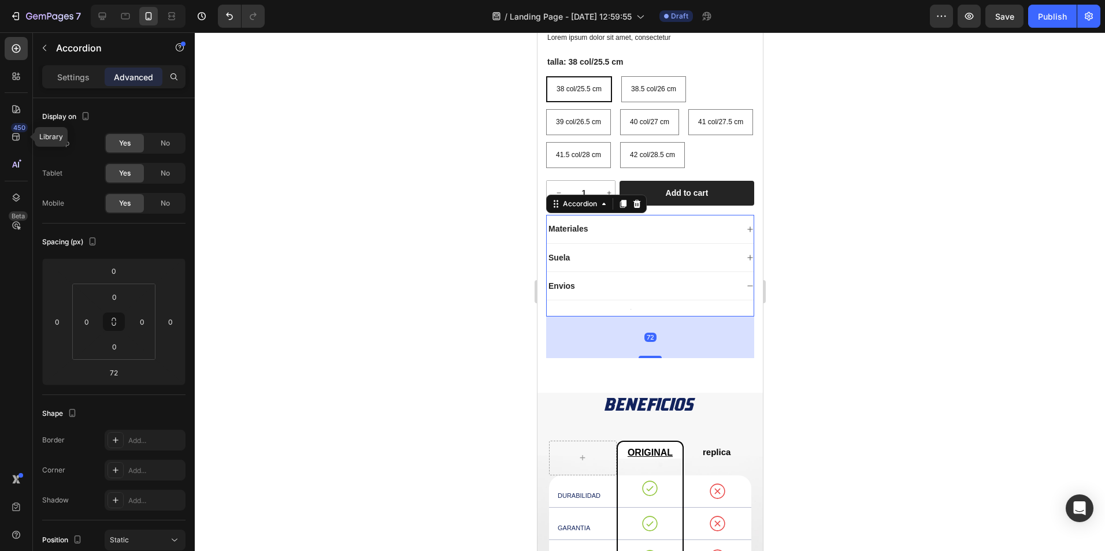
click at [359, 47] on div at bounding box center [649, 308] width 207 height 2
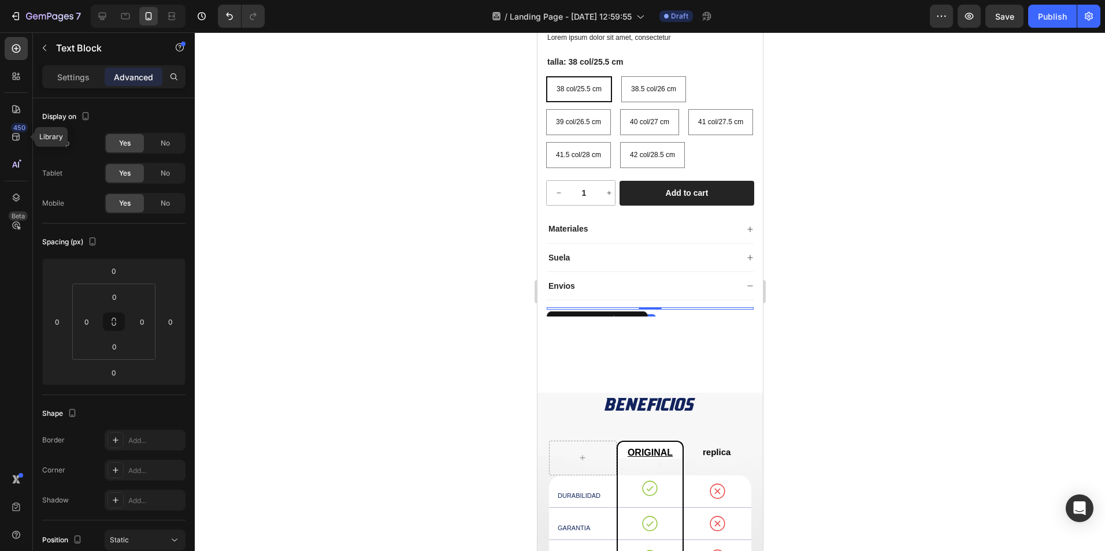
drag, startPoint x: 652, startPoint y: 341, endPoint x: 650, endPoint y: 317, distance: 23.9
click at [359, 47] on div "Envios Text Block 0" at bounding box center [649, 294] width 207 height 44
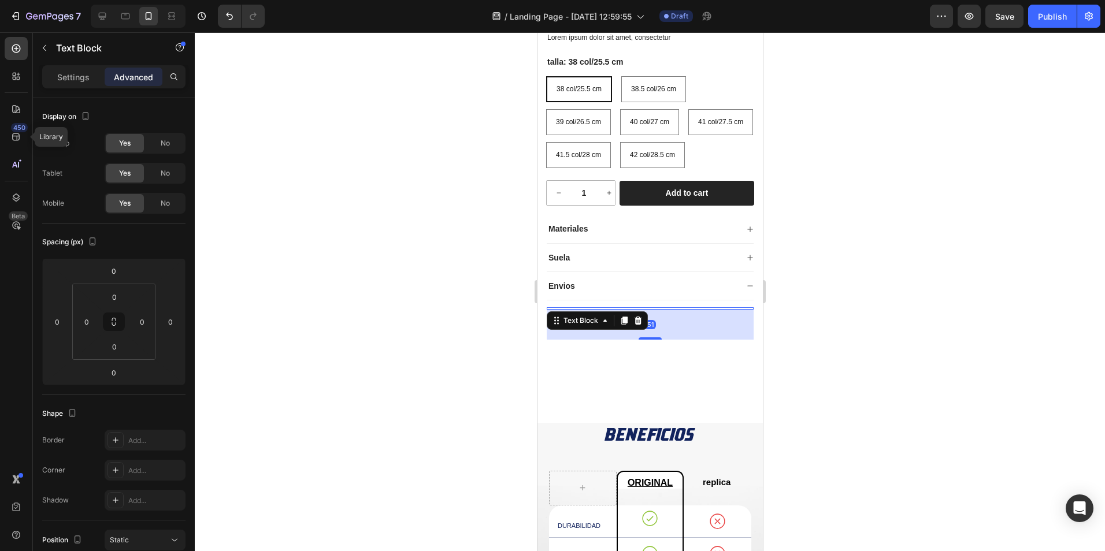
drag, startPoint x: 652, startPoint y: 343, endPoint x: 650, endPoint y: 373, distance: 30.1
click at [359, 47] on div at bounding box center [649, 338] width 23 height 2
type input "52"
click at [359, 47] on div at bounding box center [650, 291] width 910 height 519
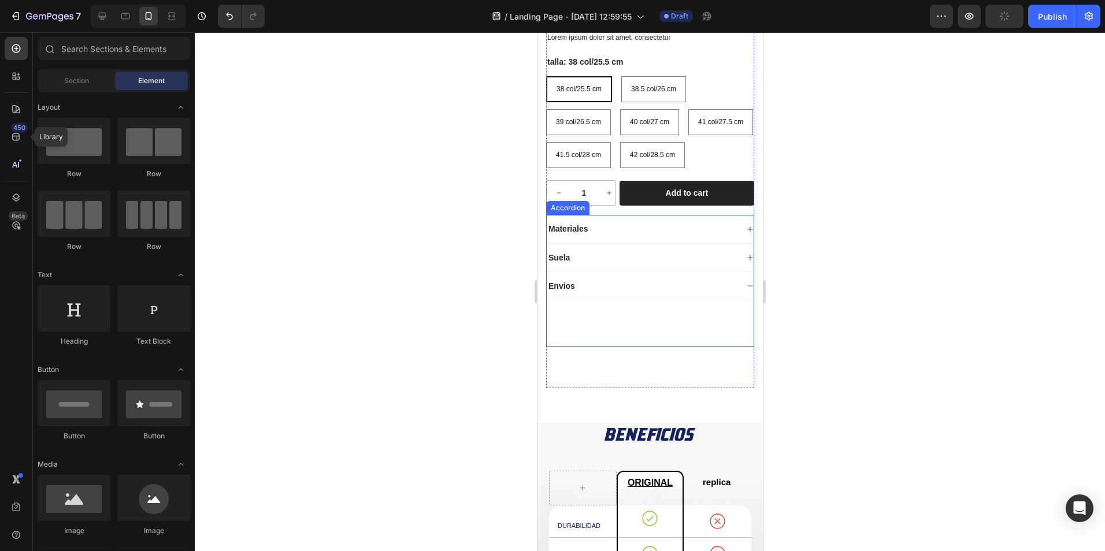
click at [359, 47] on icon at bounding box center [749, 286] width 7 height 7
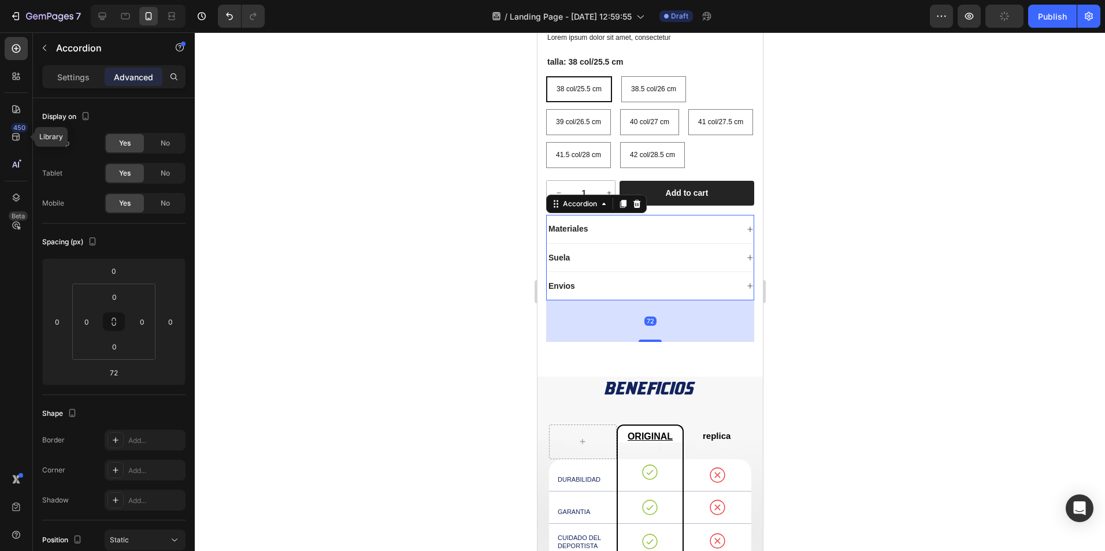
click at [359, 47] on icon at bounding box center [749, 286] width 7 height 7
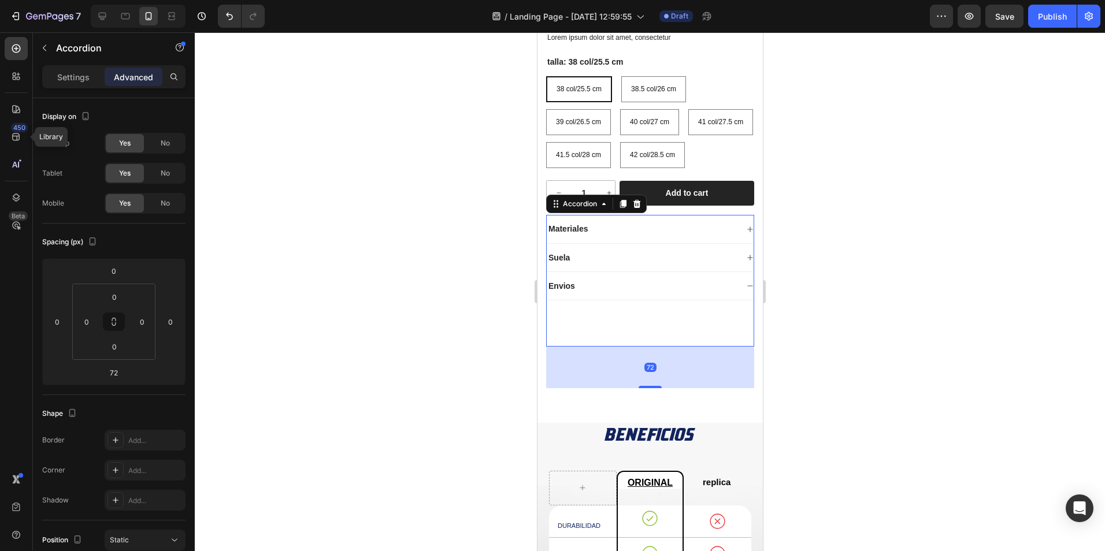
click at [359, 47] on div "Text Block" at bounding box center [649, 323] width 207 height 32
click at [359, 47] on div "Text Block" at bounding box center [649, 324] width 207 height 46
click at [359, 47] on div "72" at bounding box center [650, 368] width 208 height 42
click at [359, 47] on div "Text Block" at bounding box center [649, 323] width 207 height 32
click at [359, 47] on div "Envios" at bounding box center [641, 286] width 191 height 14
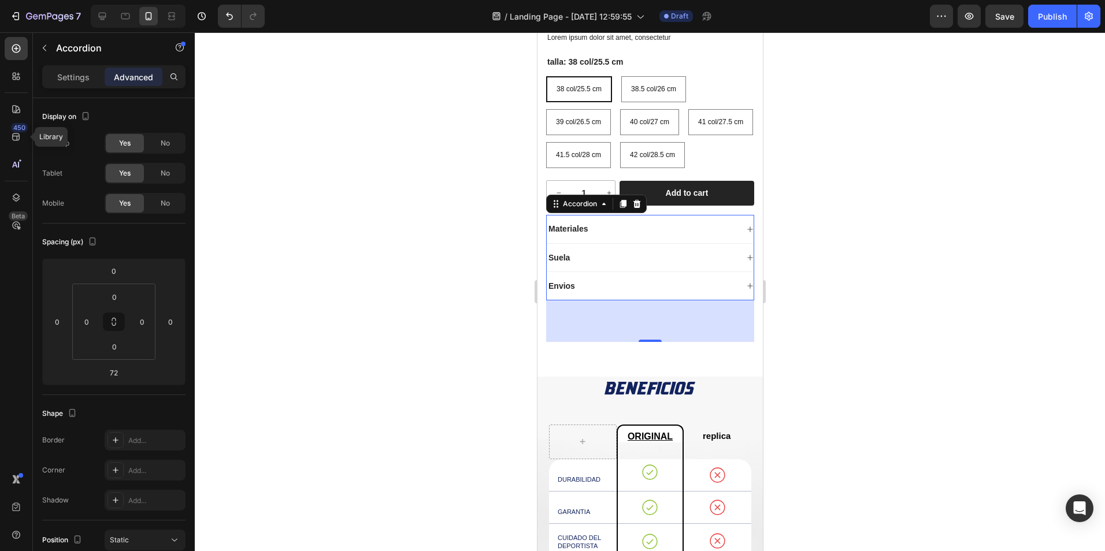
click at [359, 47] on div "Envios" at bounding box center [649, 286] width 207 height 28
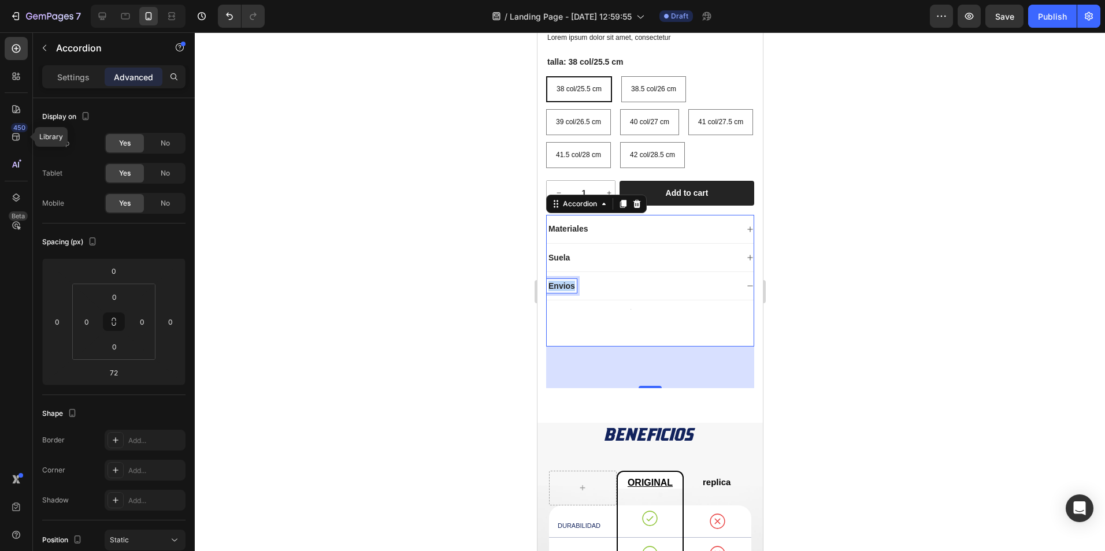
click at [359, 47] on p "Envios" at bounding box center [561, 286] width 27 height 10
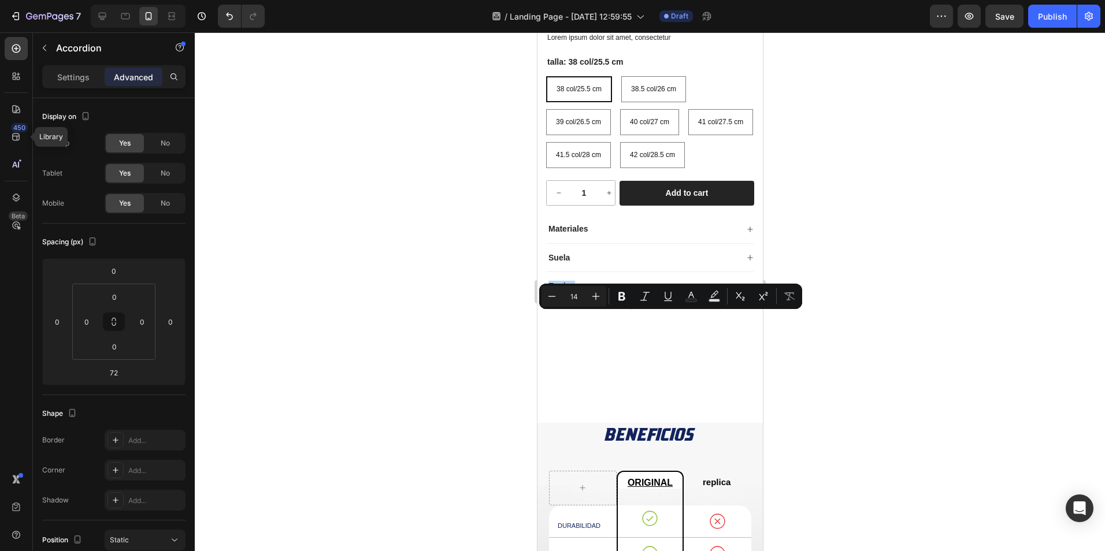
click at [359, 47] on div "Text Block" at bounding box center [649, 323] width 207 height 32
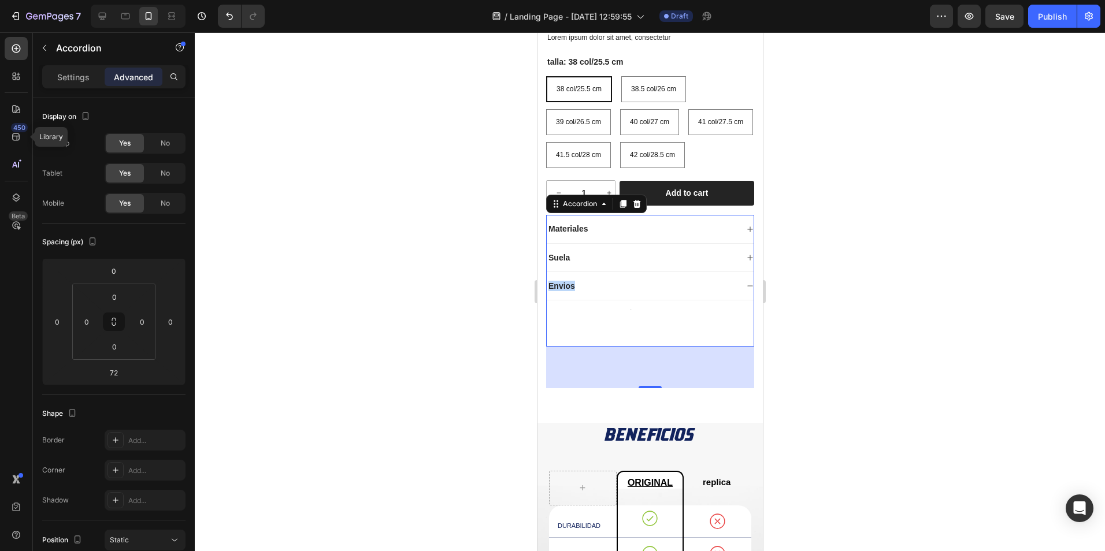
click at [359, 47] on div "Materiales Suela Envios Text Block" at bounding box center [650, 281] width 208 height 132
click at [359, 47] on icon at bounding box center [749, 285] width 5 height 1
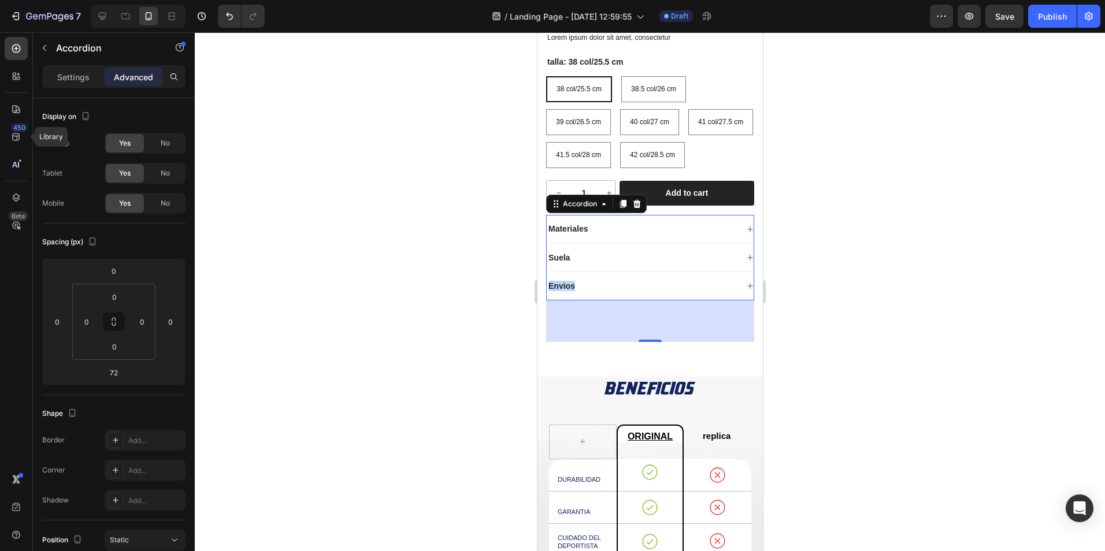
click at [359, 47] on icon at bounding box center [749, 286] width 7 height 7
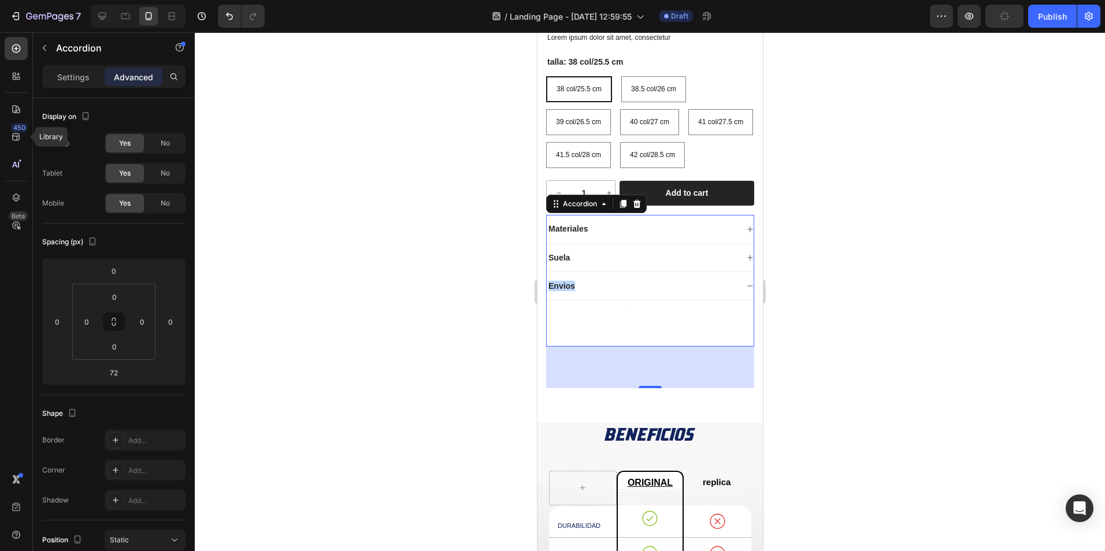
click at [359, 47] on div "72" at bounding box center [650, 367] width 12 height 9
click at [359, 47] on div "Text Block" at bounding box center [649, 323] width 207 height 32
click at [231, 13] on icon "Undo/Redo" at bounding box center [230, 16] width 12 height 12
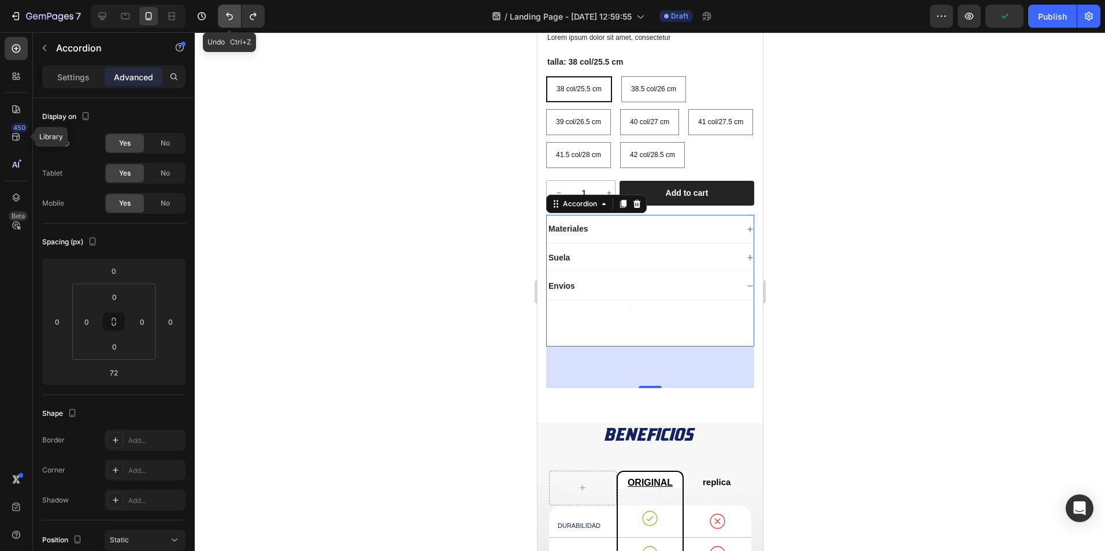
click at [231, 13] on icon "Undo/Redo" at bounding box center [230, 16] width 12 height 12
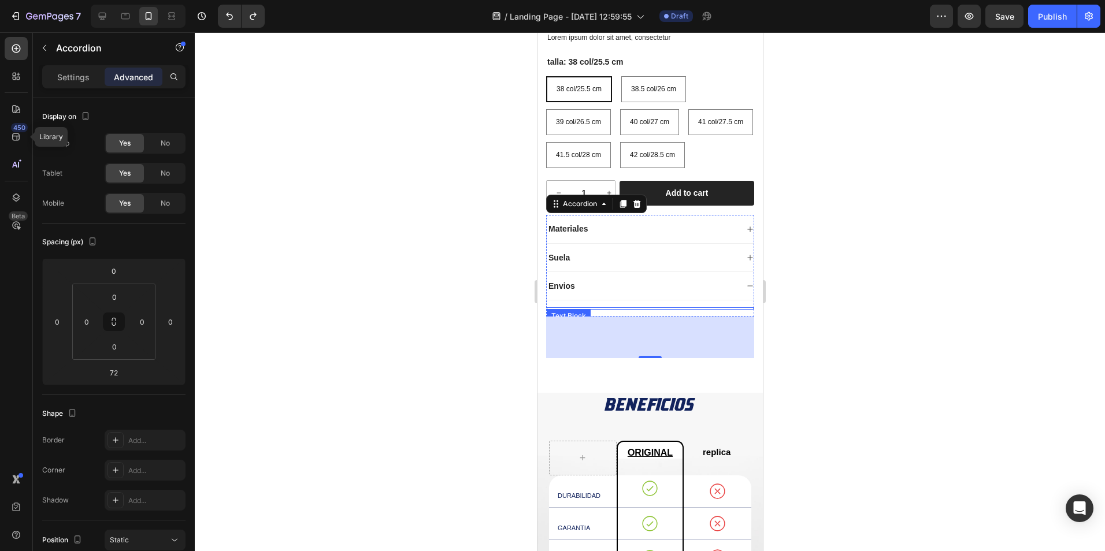
click at [359, 47] on div "Text Block" at bounding box center [649, 309] width 207 height 16
click at [359, 47] on div "Text Block" at bounding box center [567, 316] width 39 height 10
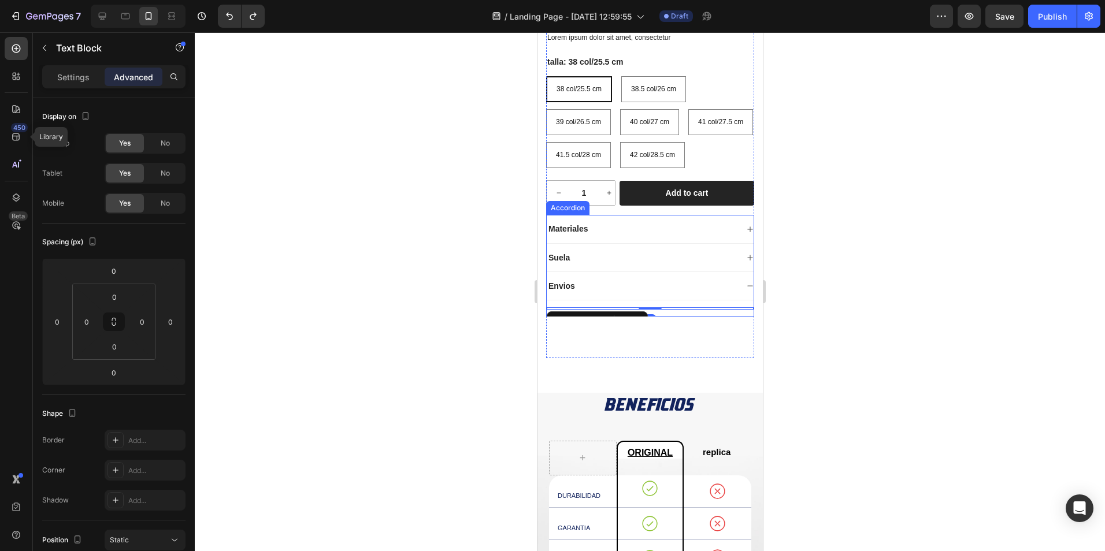
click at [359, 47] on div "Suela" at bounding box center [649, 258] width 207 height 28
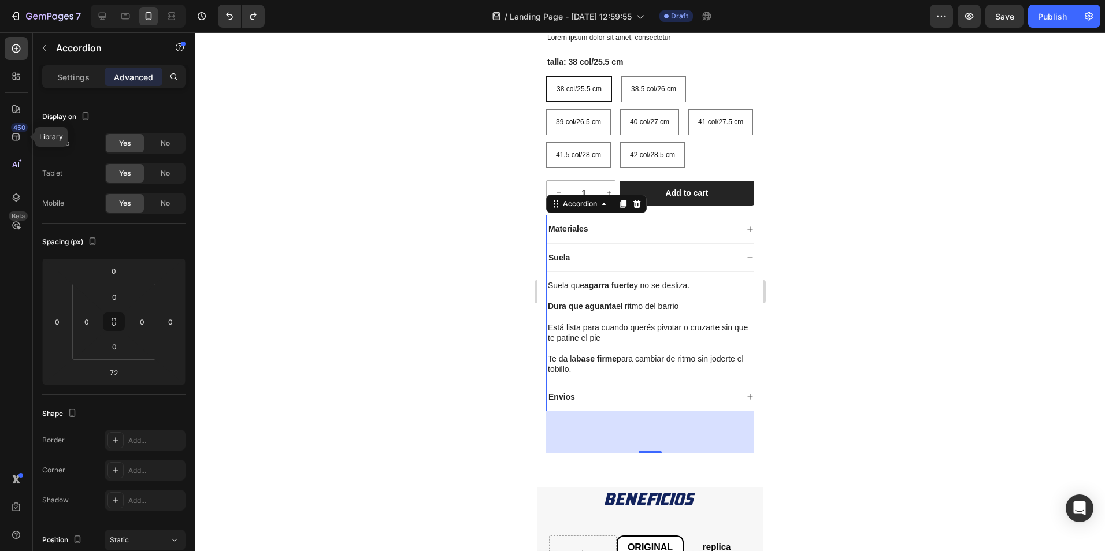
click at [359, 47] on div "Suela" at bounding box center [641, 258] width 191 height 14
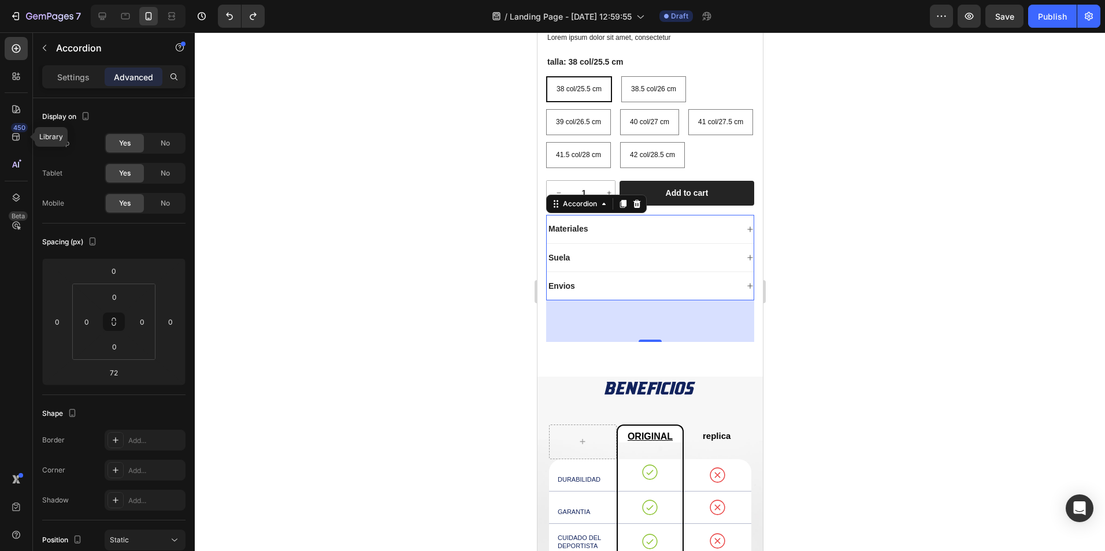
click at [359, 47] on div "Envios" at bounding box center [641, 286] width 191 height 14
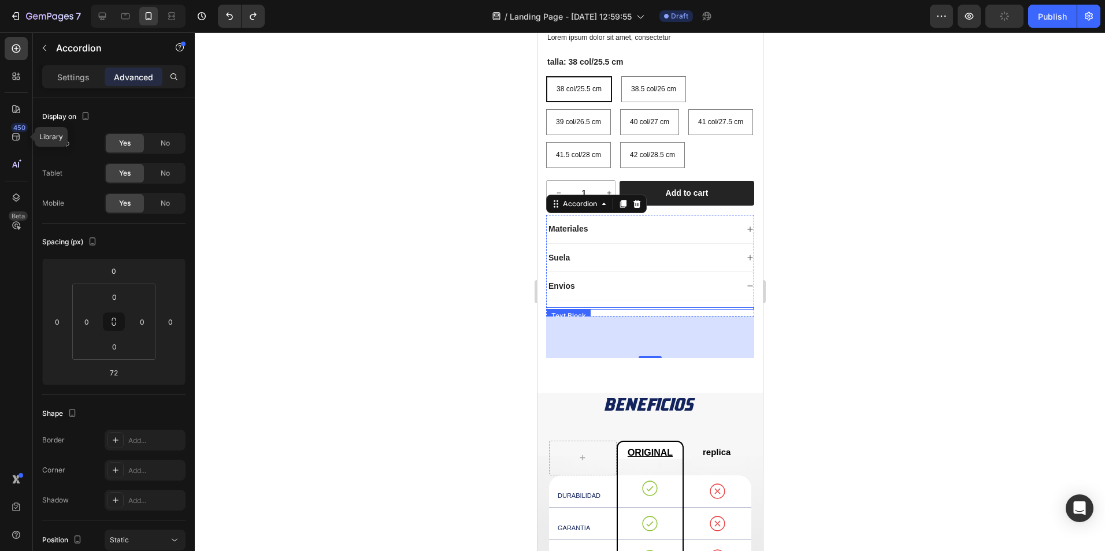
click at [359, 47] on div "Text Block" at bounding box center [568, 316] width 44 height 14
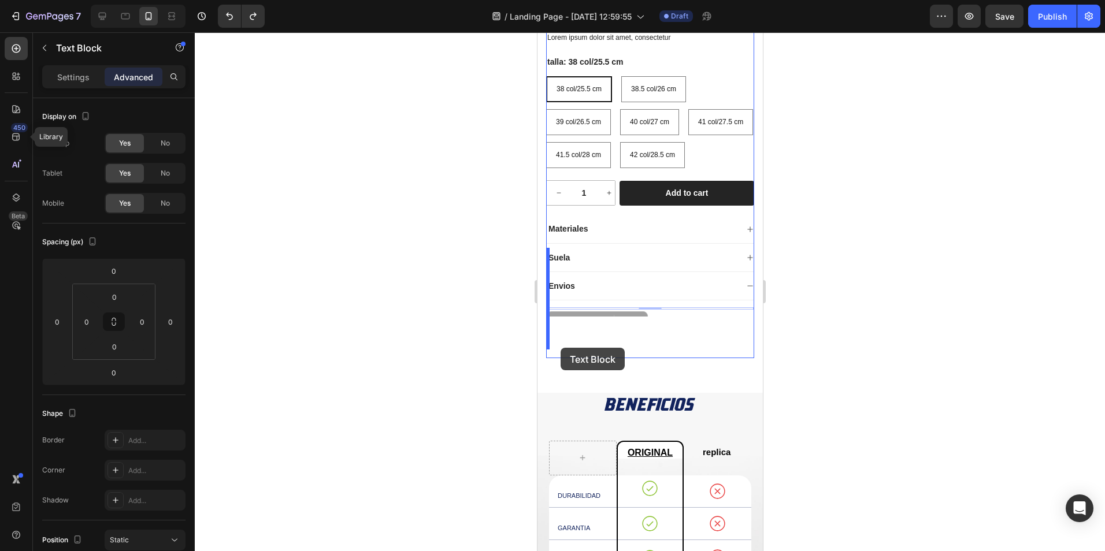
drag, startPoint x: 584, startPoint y: 348, endPoint x: 560, endPoint y: 348, distance: 24.3
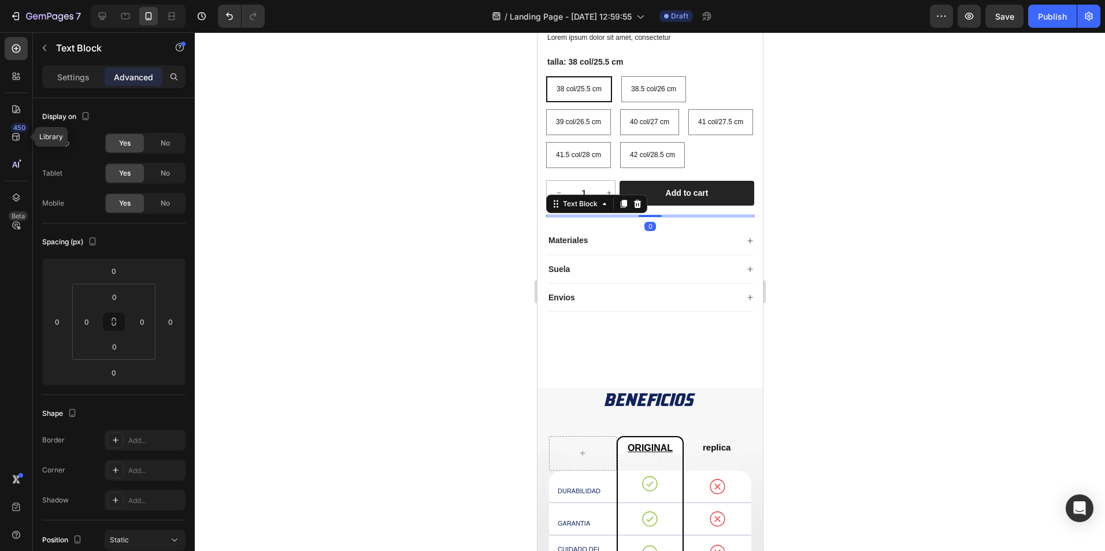
click at [359, 47] on div at bounding box center [650, 291] width 910 height 519
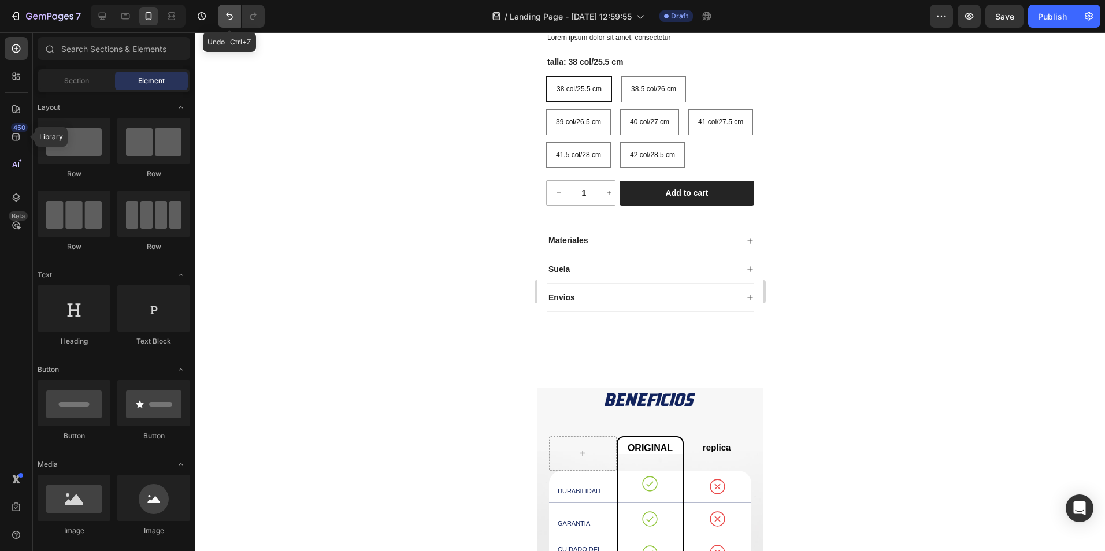
click at [228, 17] on icon "Undo/Redo" at bounding box center [230, 16] width 12 height 12
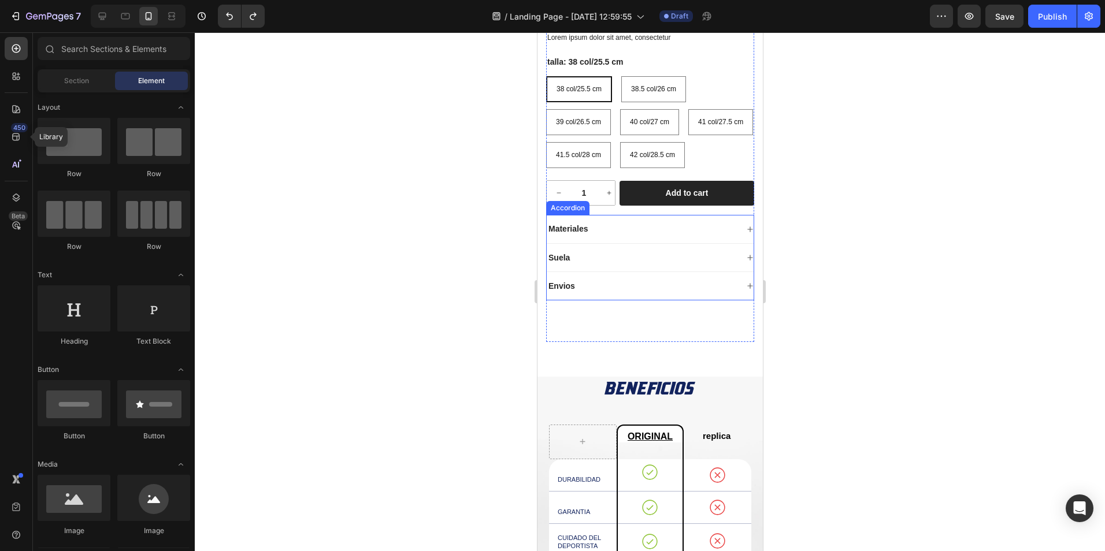
click at [359, 47] on div "Envios" at bounding box center [641, 286] width 191 height 14
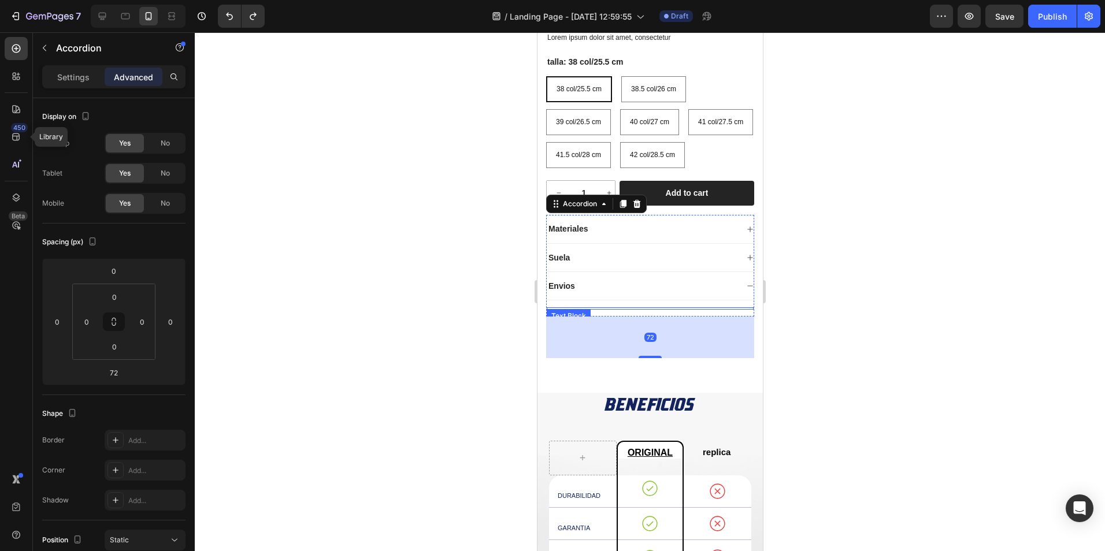
click at [359, 47] on div "Text Block" at bounding box center [649, 308] width 207 height 2
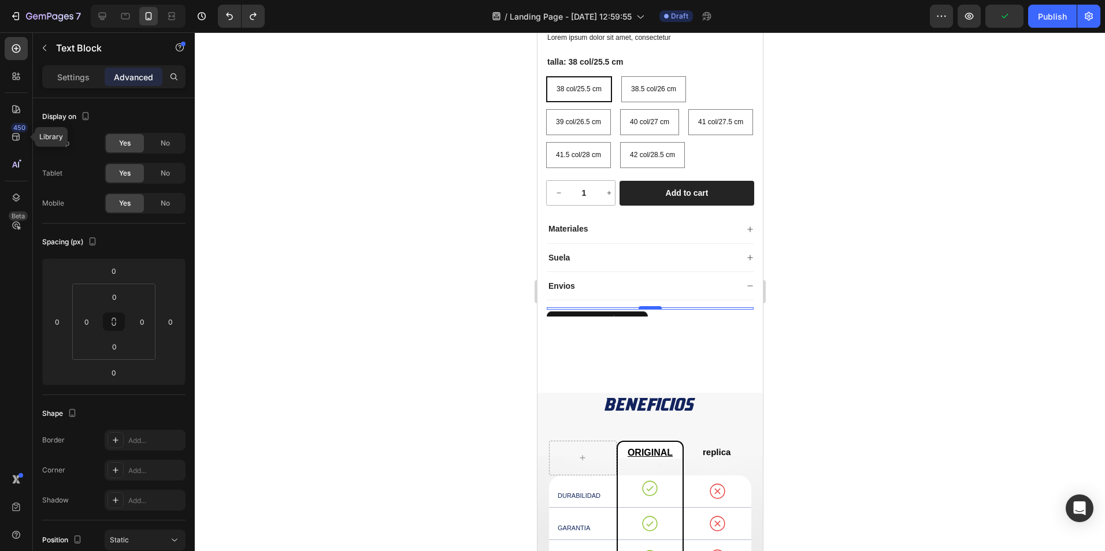
click at [359, 47] on div at bounding box center [649, 307] width 23 height 3
click at [359, 47] on div at bounding box center [649, 308] width 207 height 2
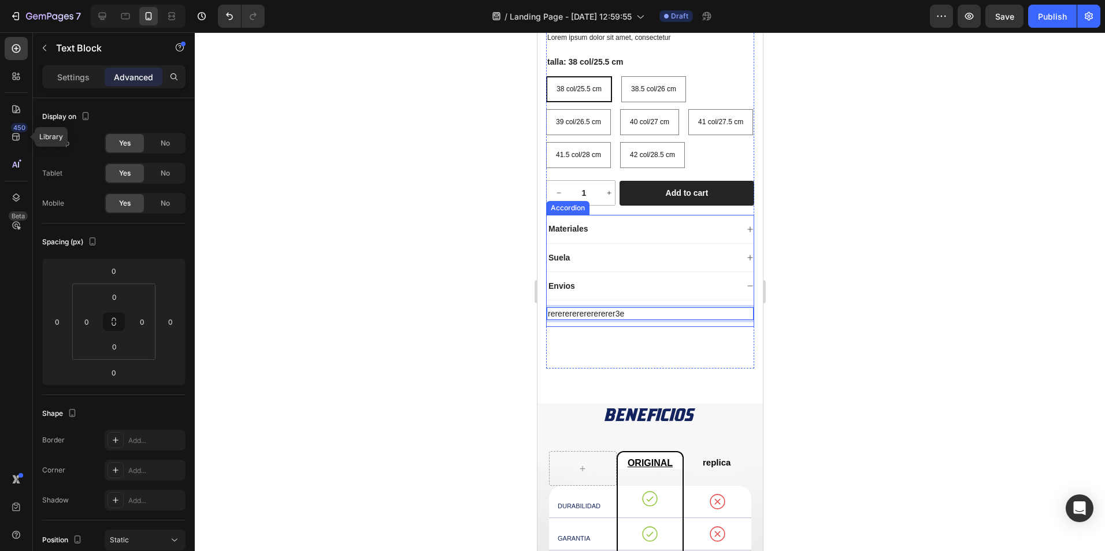
click at [359, 47] on icon at bounding box center [749, 286] width 7 height 7
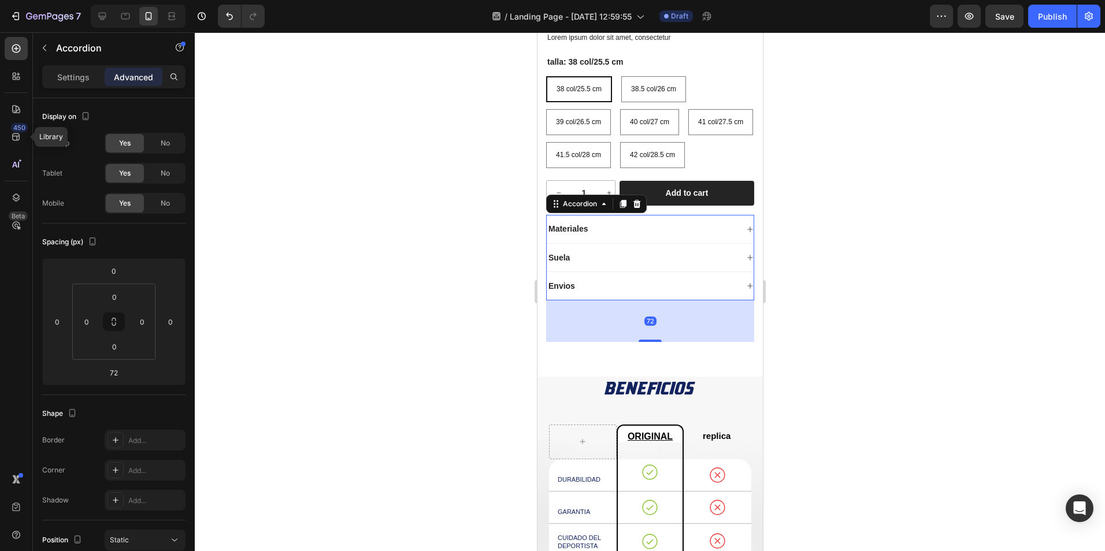
click at [359, 47] on icon at bounding box center [749, 286] width 7 height 7
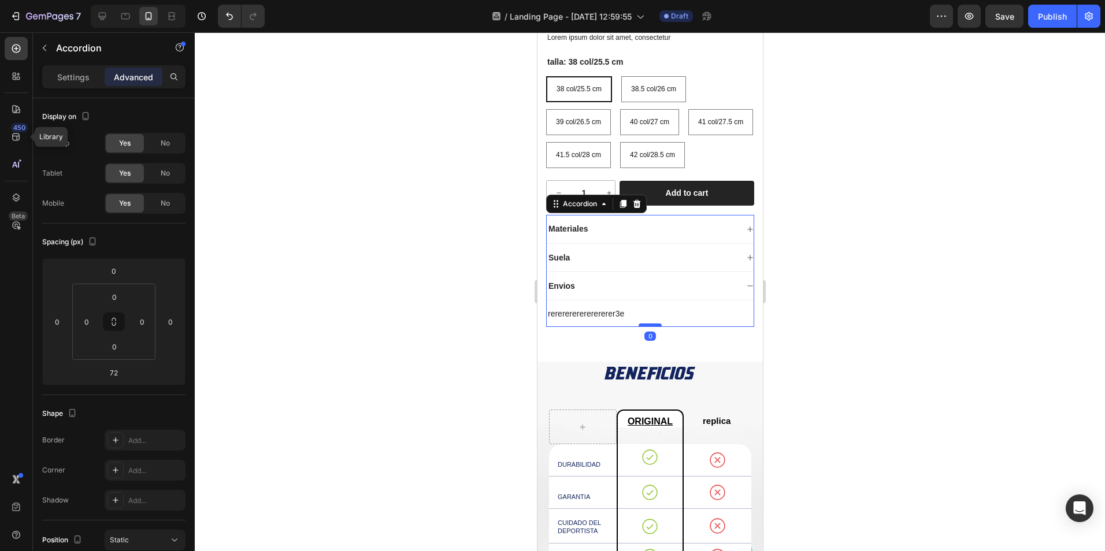
drag, startPoint x: 650, startPoint y: 399, endPoint x: 642, endPoint y: 357, distance: 42.8
click at [359, 47] on div at bounding box center [649, 325] width 23 height 3
type input "0"
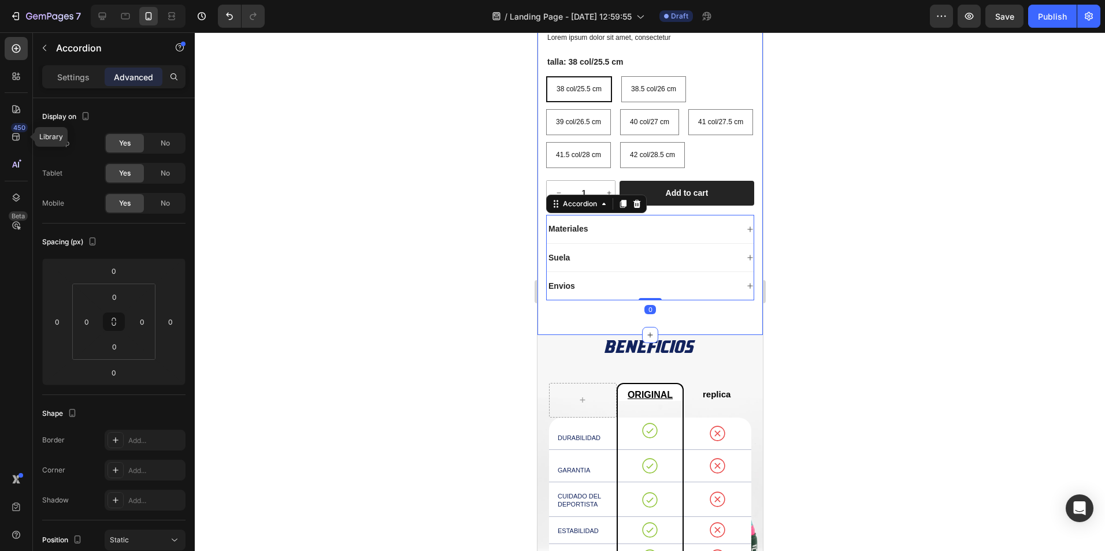
click at [359, 47] on div at bounding box center [650, 291] width 910 height 519
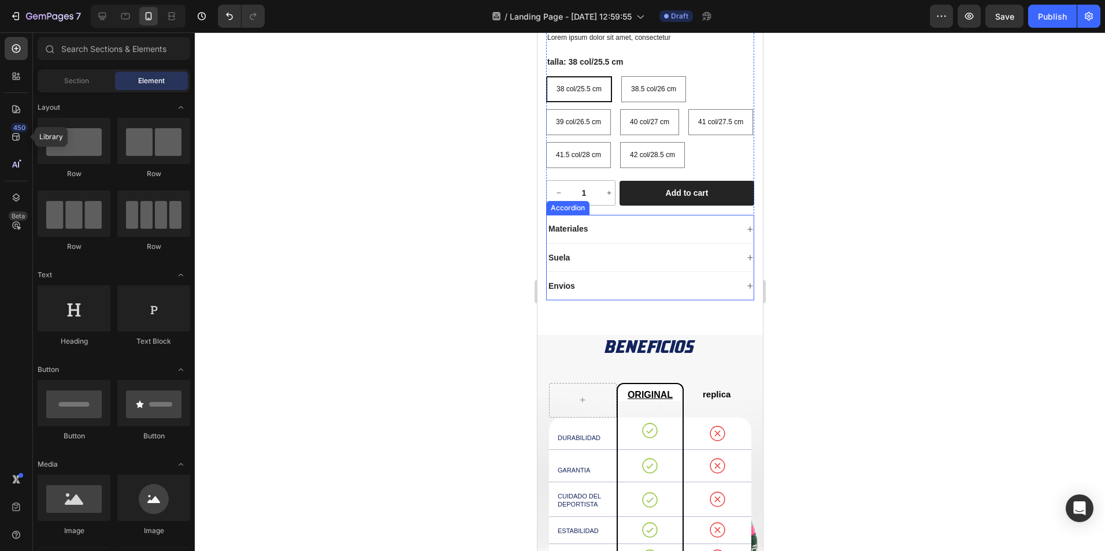
click at [359, 47] on div "Envios" at bounding box center [641, 286] width 191 height 14
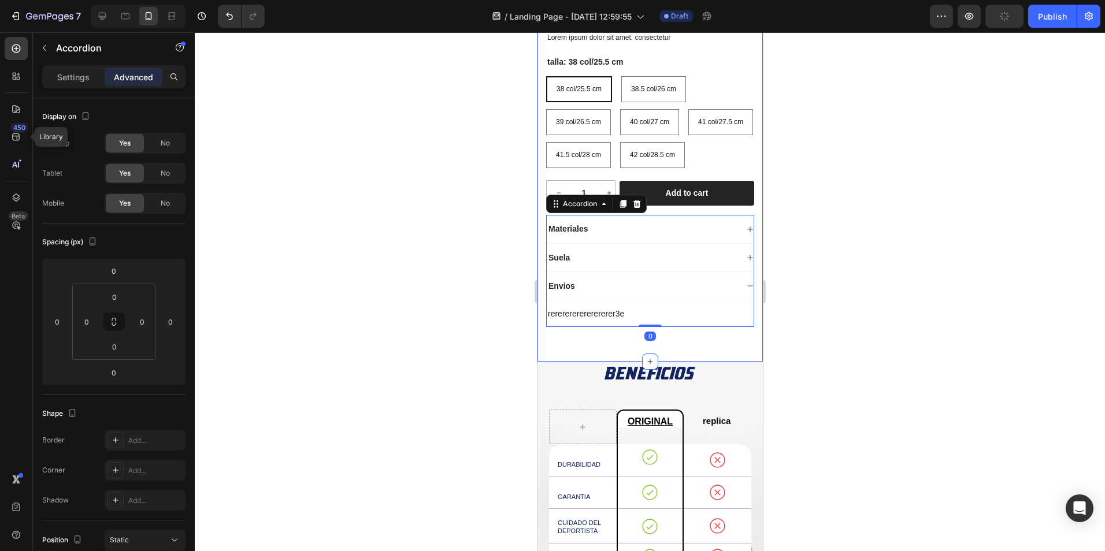
click at [359, 47] on div at bounding box center [650, 291] width 910 height 519
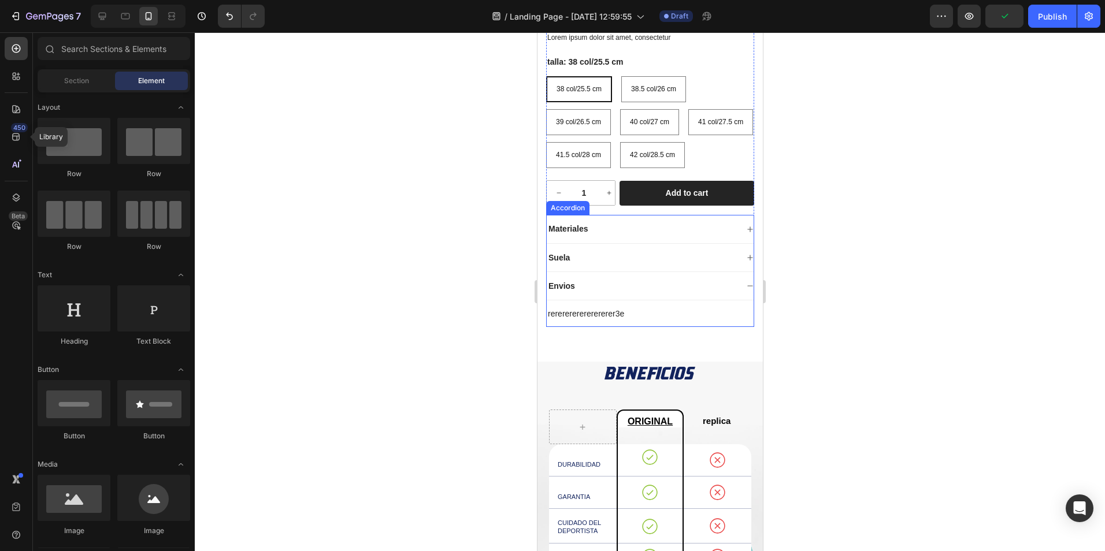
click at [359, 47] on icon at bounding box center [749, 286] width 7 height 7
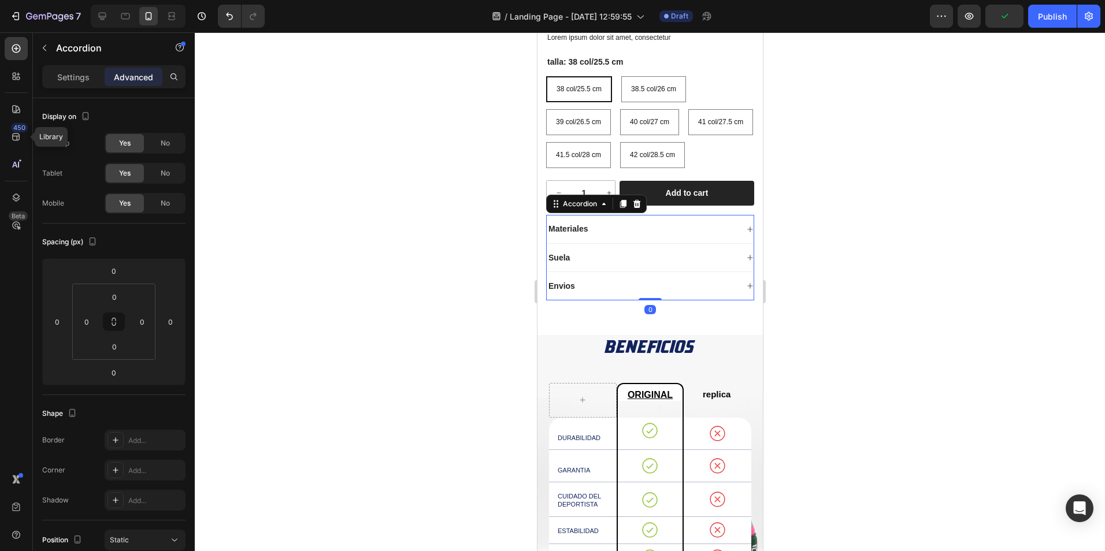
click at [359, 47] on div at bounding box center [650, 291] width 910 height 519
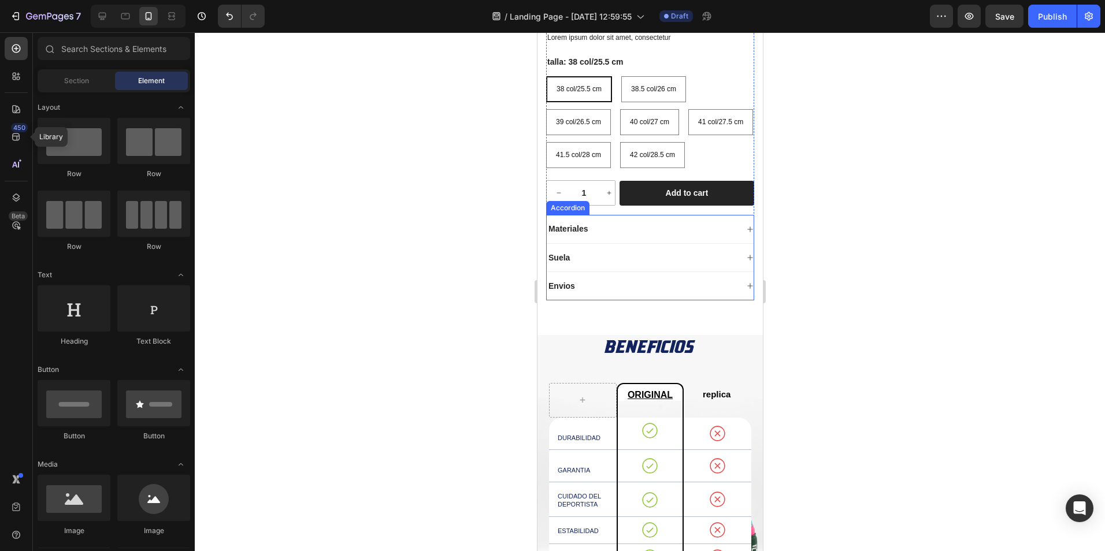
drag, startPoint x: 716, startPoint y: 318, endPoint x: 729, endPoint y: 319, distance: 12.7
click at [359, 47] on div "Envios" at bounding box center [641, 286] width 191 height 14
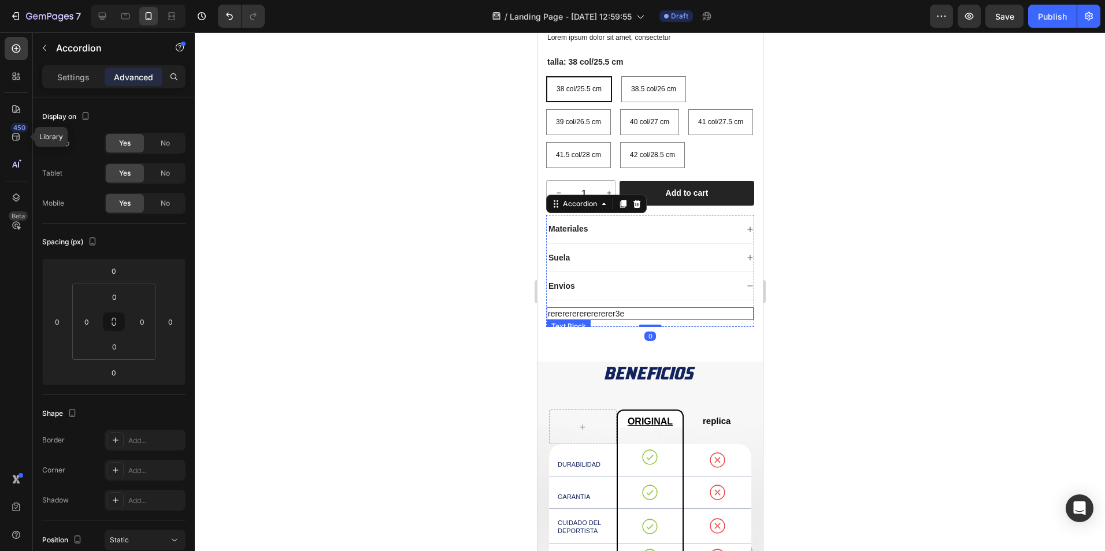
click at [359, 47] on p "rererererererererer3e" at bounding box center [649, 314] width 205 height 10
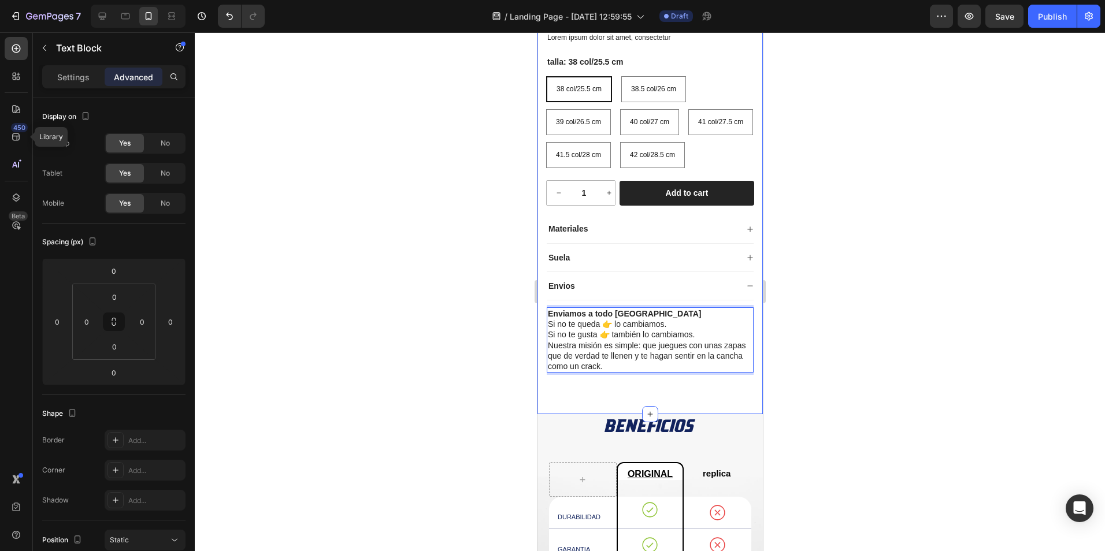
click at [359, 47] on div at bounding box center [650, 291] width 910 height 519
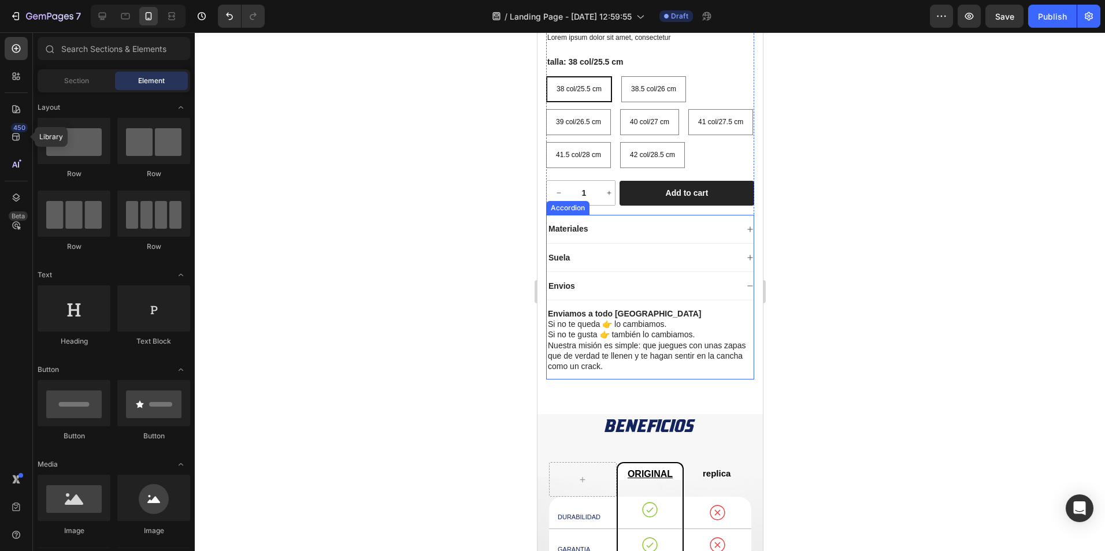
click at [359, 47] on icon at bounding box center [749, 286] width 7 height 7
